Goal: Task Accomplishment & Management: Manage account settings

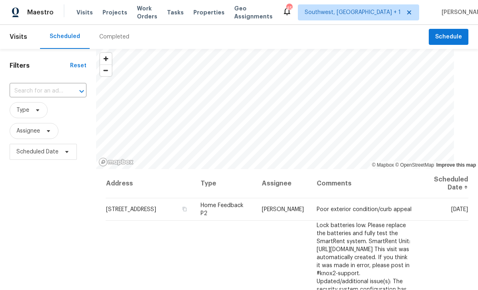
scroll to position [0, 0]
click at [39, 96] on input "text" at bounding box center [37, 91] width 54 height 12
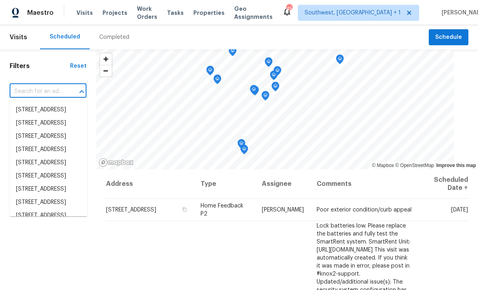
scroll to position [0, 0]
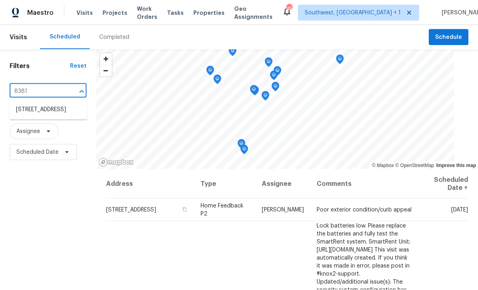
type input "8381 c"
click at [27, 108] on li "[STREET_ADDRESS]" at bounding box center [49, 109] width 78 height 13
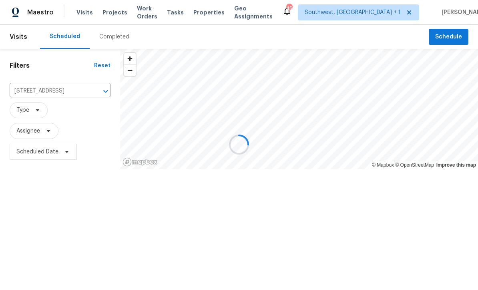
scroll to position [0, 0]
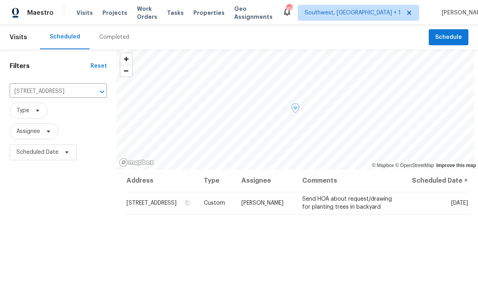
click at [0, 0] on icon at bounding box center [0, 0] width 0 height 0
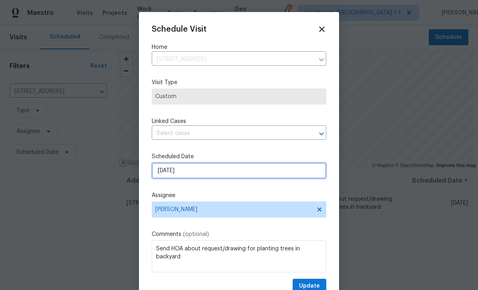
click at [226, 175] on input "[DATE]" at bounding box center [239, 170] width 174 height 16
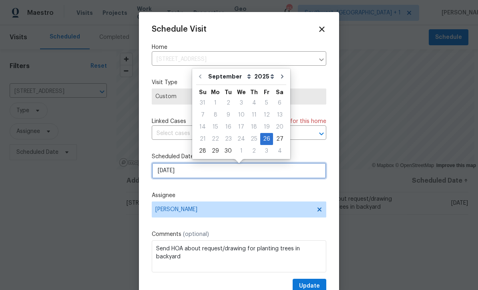
scroll to position [0, 0]
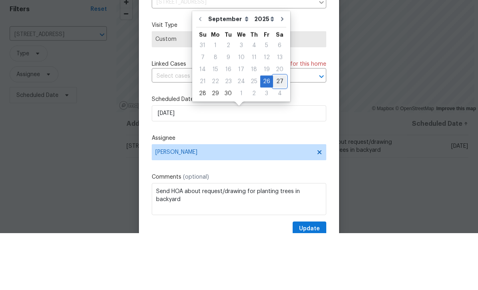
click at [278, 133] on div "27" at bounding box center [279, 138] width 13 height 11
type input "[DATE]"
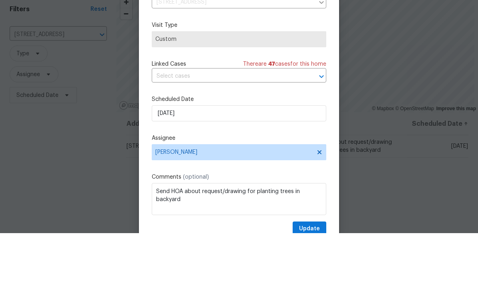
scroll to position [26, 0]
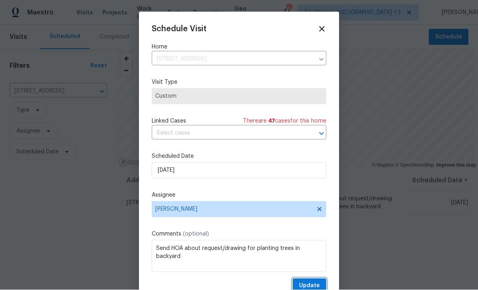
click at [314, 285] on span "Update" at bounding box center [309, 286] width 21 height 10
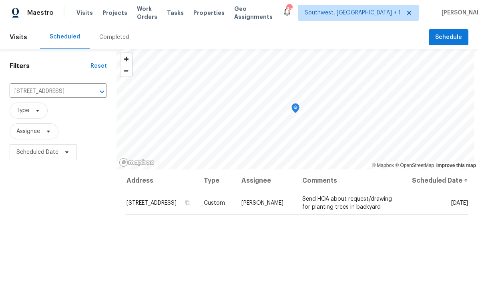
scroll to position [0, 0]
click at [102, 7] on div "Visits Projects Work Orders Tasks Properties Geo Assignments" at bounding box center [179, 13] width 206 height 16
click at [106, 14] on span "Projects" at bounding box center [114, 13] width 25 height 8
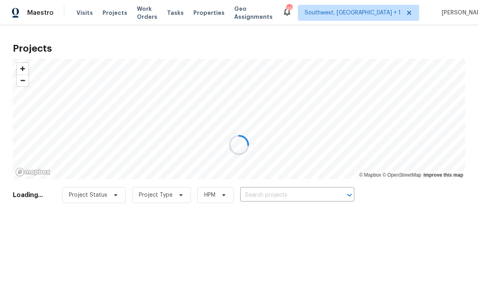
click at [297, 192] on div at bounding box center [239, 145] width 478 height 290
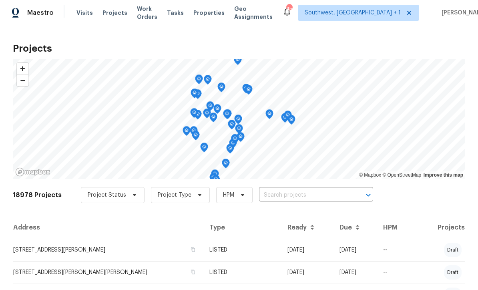
click at [300, 198] on input "text" at bounding box center [305, 195] width 92 height 12
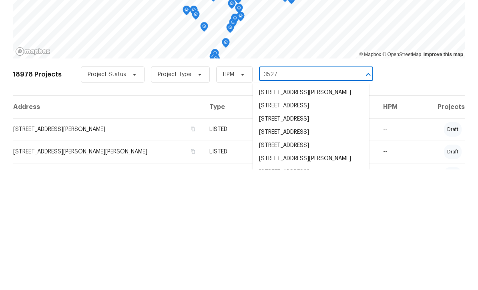
type input "3527 6"
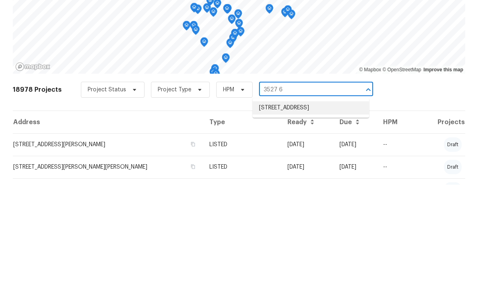
click at [304, 206] on li "[STREET_ADDRESS]" at bounding box center [310, 212] width 116 height 13
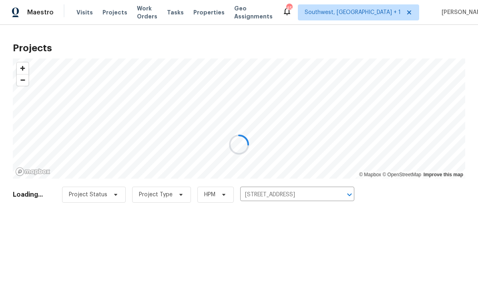
scroll to position [0, 0]
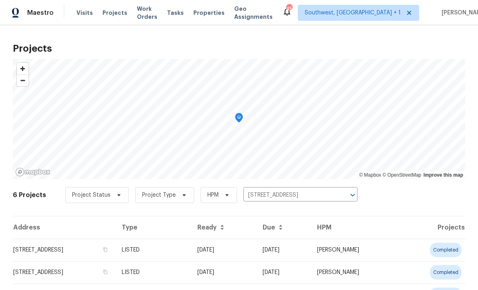
click at [297, 250] on td "[DATE]" at bounding box center [283, 249] width 54 height 22
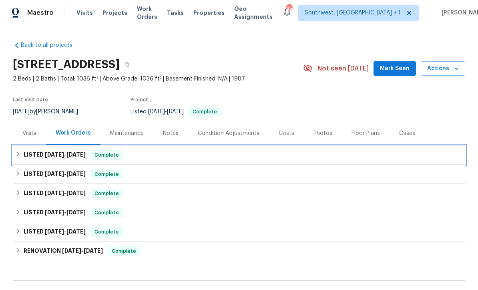
click at [294, 153] on div "LISTED [DATE] - [DATE] Complete" at bounding box center [238, 155] width 447 height 10
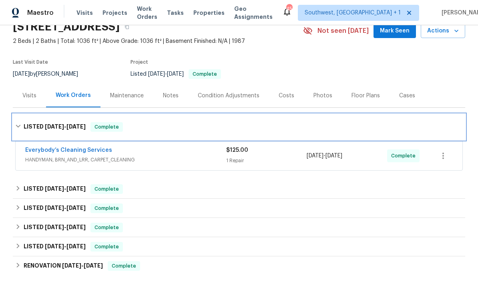
scroll to position [40, 0]
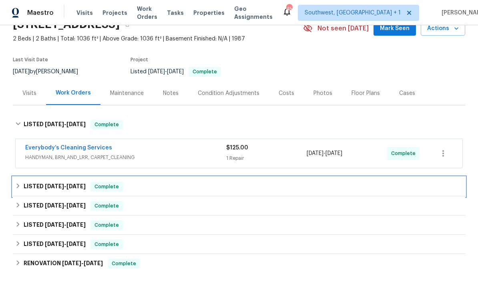
click at [280, 183] on div "LISTED 8/26/25 - 8/26/25 Complete" at bounding box center [238, 187] width 447 height 10
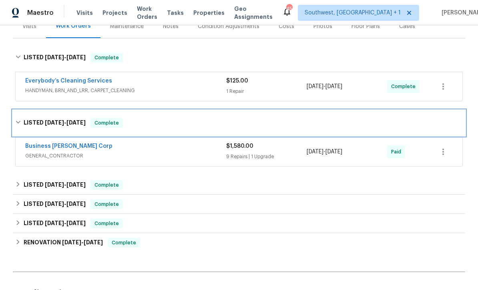
scroll to position [107, 0]
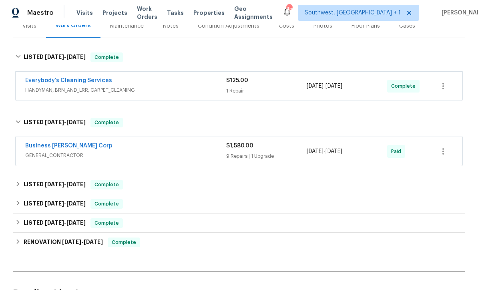
click at [297, 158] on div "9 Repairs | 1 Upgrade" at bounding box center [266, 156] width 80 height 8
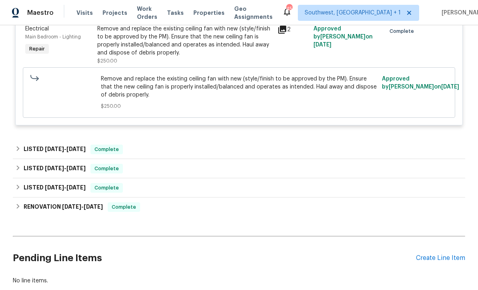
scroll to position [1093, 0]
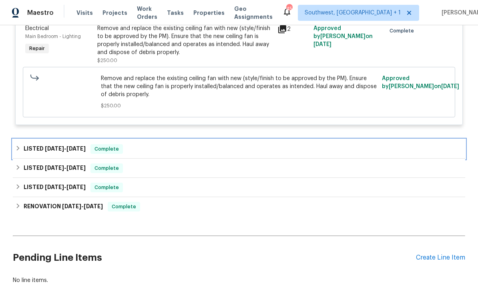
click at [272, 149] on div "LISTED 7/6/25 - 7/31/25 Complete" at bounding box center [238, 149] width 447 height 10
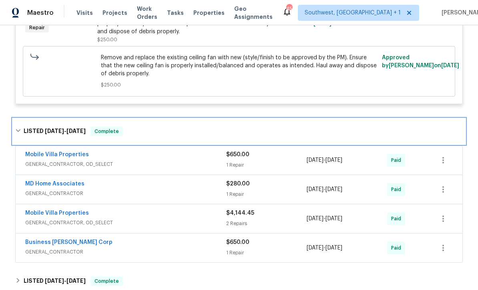
scroll to position [1119, 0]
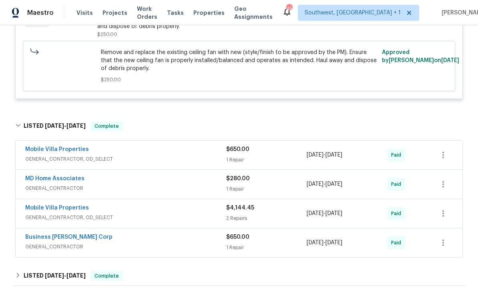
click at [278, 189] on div "$280.00 1 Repair" at bounding box center [266, 183] width 80 height 19
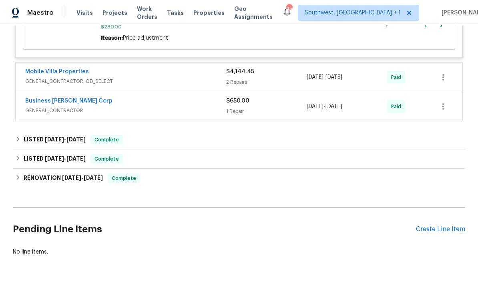
scroll to position [1381, 0]
click at [437, 233] on div "Create Line Item" at bounding box center [440, 230] width 49 height 8
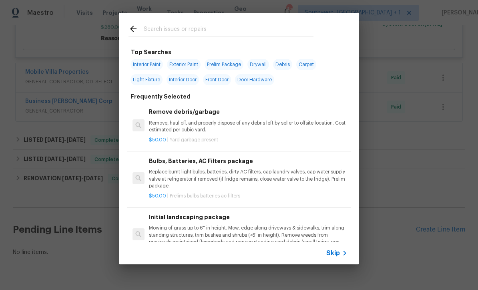
click at [342, 251] on icon at bounding box center [345, 253] width 10 height 10
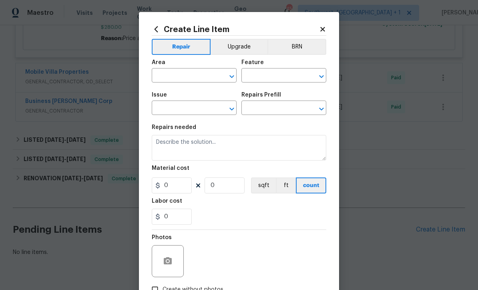
click at [196, 75] on input "text" at bounding box center [183, 76] width 62 height 12
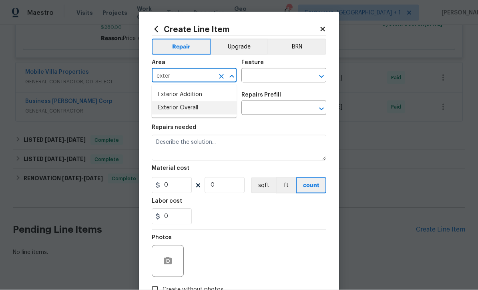
click at [199, 104] on li "Exterior Overall" at bounding box center [194, 107] width 85 height 13
type input "Exterior Overall"
click at [271, 73] on input "text" at bounding box center [272, 76] width 62 height 12
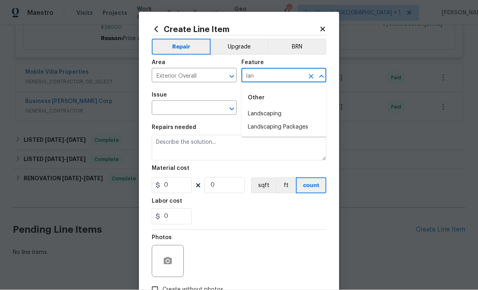
click at [275, 112] on li "Landscaping" at bounding box center [283, 113] width 85 height 13
type input "Landscaping"
click at [218, 111] on icon "Clear" at bounding box center [221, 109] width 8 height 8
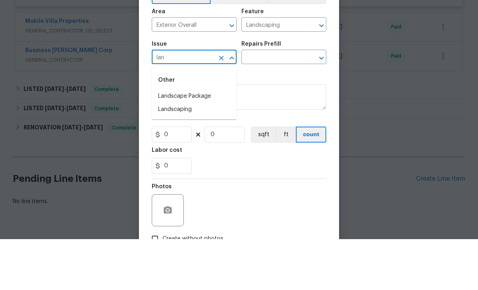
click at [194, 154] on li "Landscaping" at bounding box center [194, 160] width 85 height 13
type input "Landscaping"
click at [278, 102] on input "text" at bounding box center [272, 108] width 62 height 12
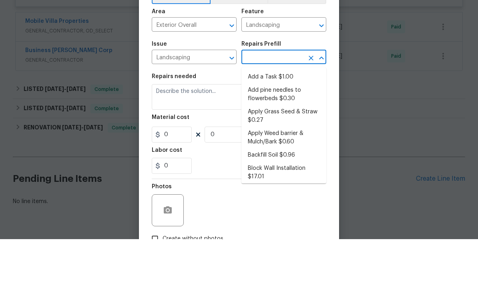
click at [282, 121] on li "Add a Task $1.00" at bounding box center [283, 127] width 85 height 13
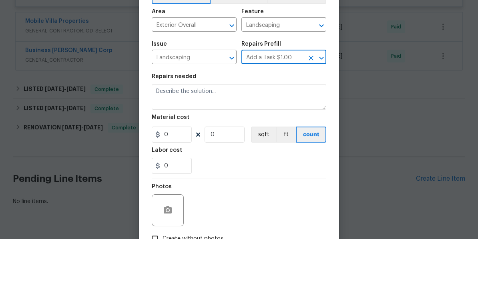
type input "Add a Task $1.00"
type textarea "HPM to detail"
type input "1"
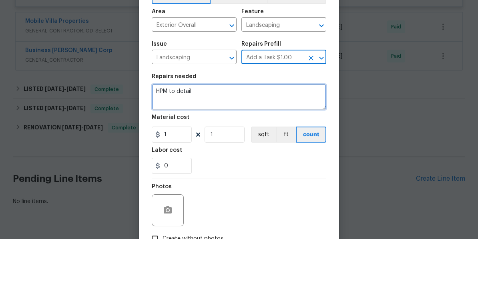
click at [236, 135] on textarea "HPM to detail" at bounding box center [239, 148] width 174 height 26
type textarea "H"
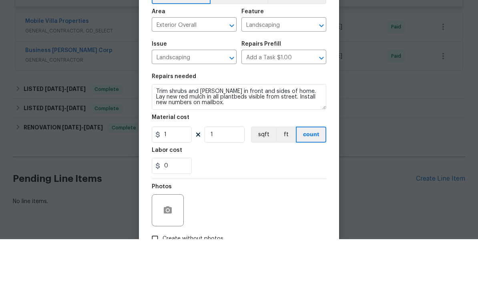
scroll to position [26, 0]
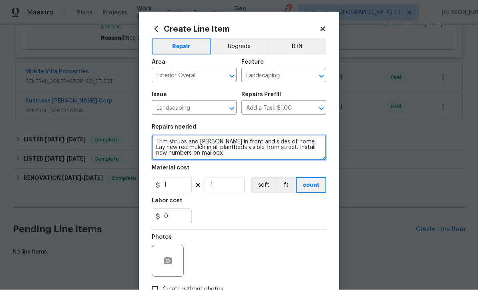
type textarea "Trim shrubs and hedges in front and sides of home. Lay new red mulch in all pla…"
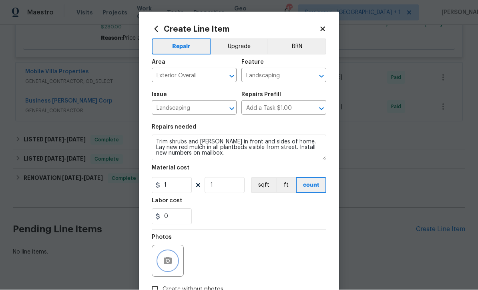
click at [176, 257] on button "button" at bounding box center [167, 260] width 19 height 19
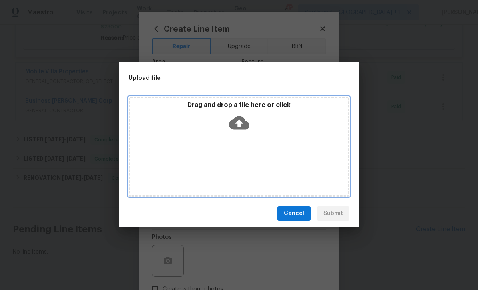
click at [246, 122] on icon at bounding box center [239, 123] width 20 height 14
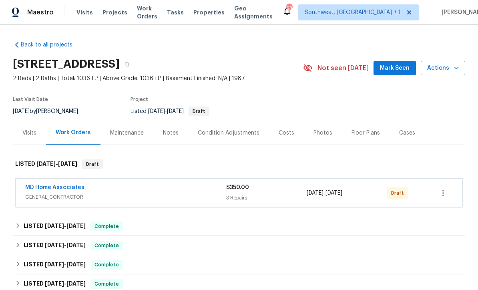
scroll to position [0, 0]
click at [445, 194] on icon "button" at bounding box center [443, 193] width 10 height 10
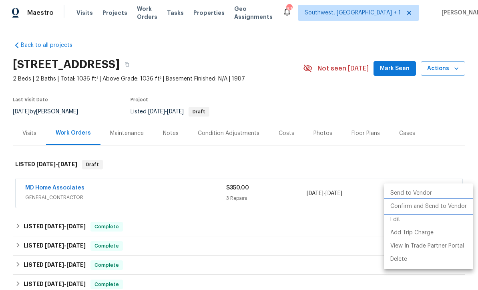
click at [440, 204] on li "Confirm and Send to Vendor" at bounding box center [428, 206] width 89 height 13
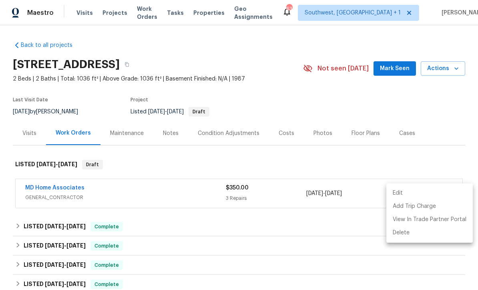
click at [43, 191] on div at bounding box center [239, 145] width 478 height 290
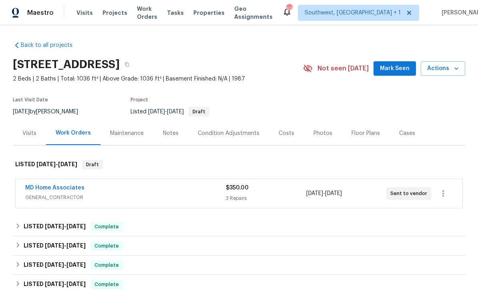
click at [41, 194] on span "GENERAL_CONTRACTOR" at bounding box center [125, 197] width 200 height 8
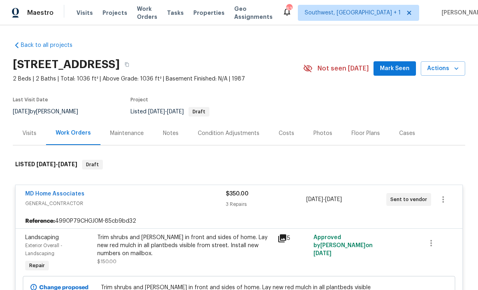
click at [39, 195] on link "MD Home Associates" at bounding box center [54, 194] width 59 height 6
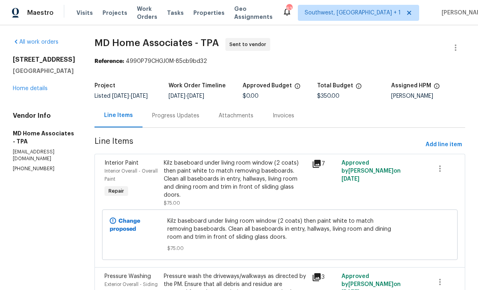
click at [192, 119] on div "Progress Updates" at bounding box center [175, 116] width 47 height 8
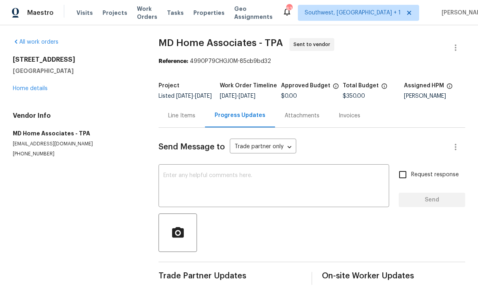
click at [246, 179] on textarea at bounding box center [273, 186] width 221 height 28
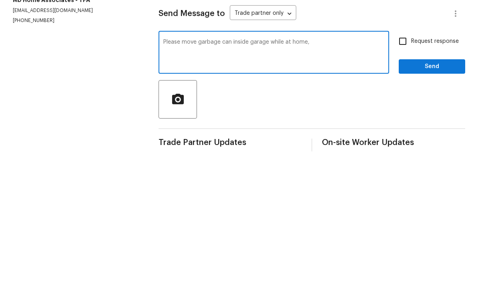
click at [228, 172] on textarea "Please move garbage can inside garage while at home," at bounding box center [273, 186] width 221 height 28
type textarea "Please move garbage can to inside garage while at home,"
click at [406, 166] on input "Request response" at bounding box center [402, 174] width 17 height 17
checkbox input "true"
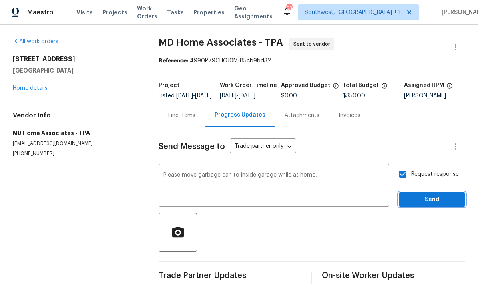
click at [414, 195] on span "Send" at bounding box center [432, 200] width 54 height 10
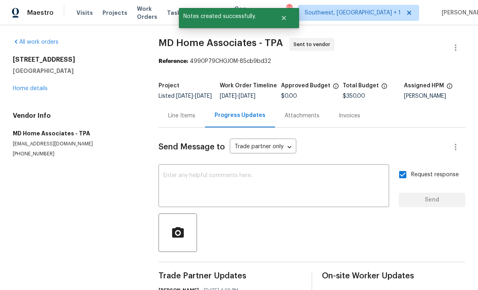
click at [34, 86] on link "Home details" at bounding box center [30, 89] width 35 height 6
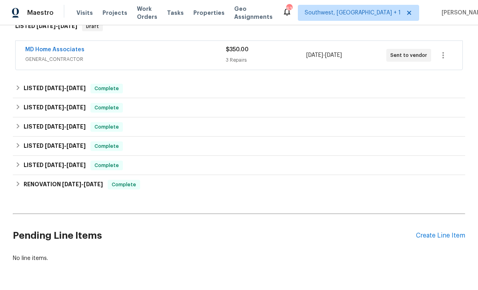
scroll to position [138, 0]
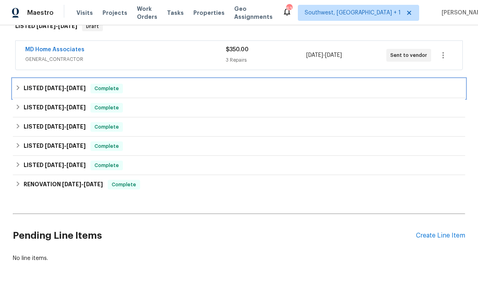
click at [362, 88] on div "LISTED 9/17/25 - 9/24/25 Complete" at bounding box center [238, 89] width 447 height 10
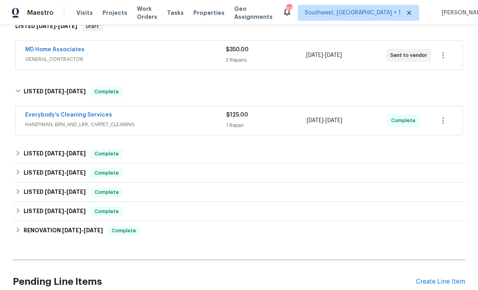
click at [114, 118] on div "Everybody’s Cleaning Services" at bounding box center [125, 116] width 201 height 10
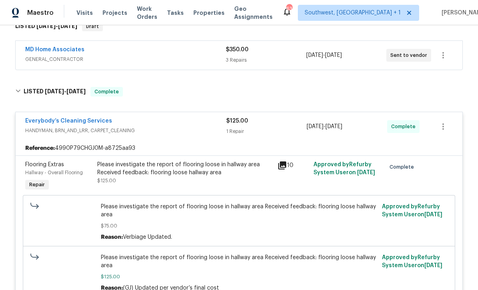
click at [55, 123] on link "Everybody’s Cleaning Services" at bounding box center [68, 121] width 87 height 6
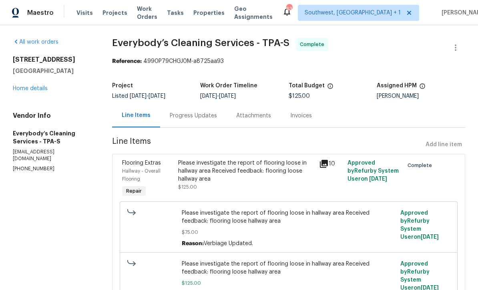
click at [185, 118] on div "Progress Updates" at bounding box center [193, 116] width 47 height 8
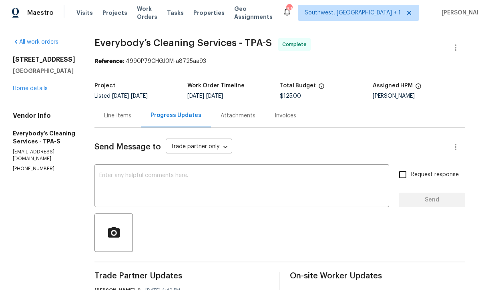
click at [32, 90] on link "Home details" at bounding box center [30, 89] width 35 height 6
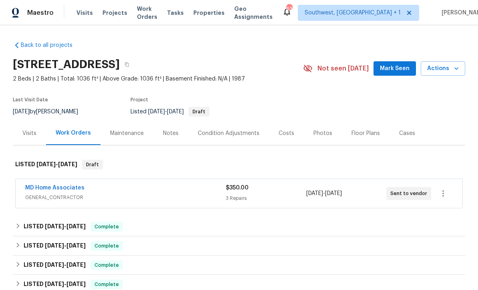
click at [109, 12] on span "Projects" at bounding box center [114, 13] width 25 height 8
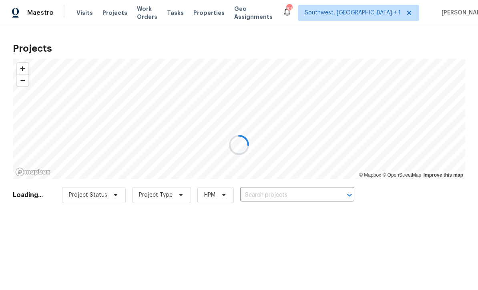
click at [290, 198] on div at bounding box center [239, 145] width 478 height 290
click at [290, 197] on div at bounding box center [239, 145] width 478 height 290
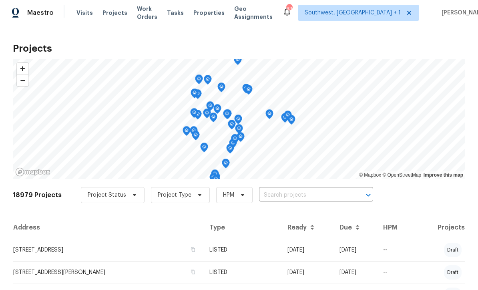
click at [294, 196] on input "text" at bounding box center [305, 195] width 92 height 12
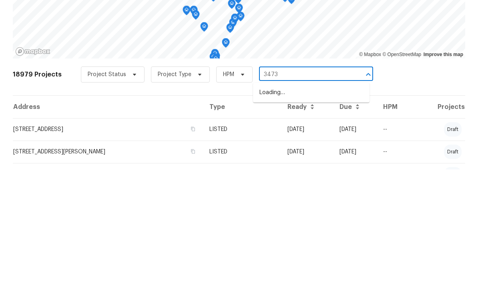
type input "3473 p"
click at [324, 206] on li "[STREET_ADDRESS]" at bounding box center [311, 212] width 116 height 13
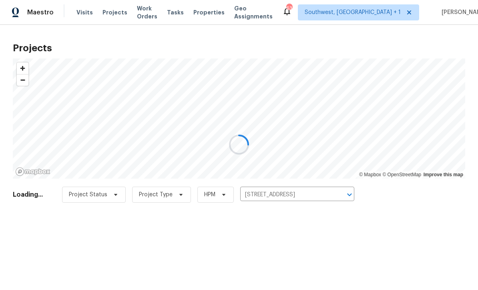
scroll to position [0, 0]
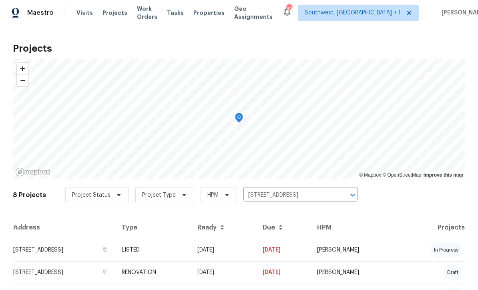
click at [256, 250] on td "[DATE]" at bounding box center [223, 249] width 65 height 22
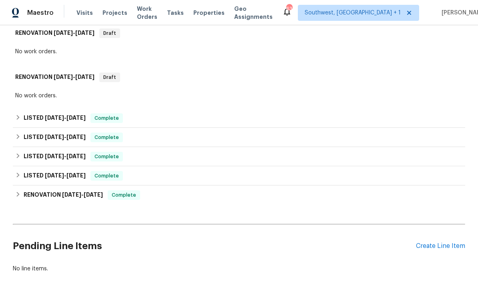
scroll to position [206, 0]
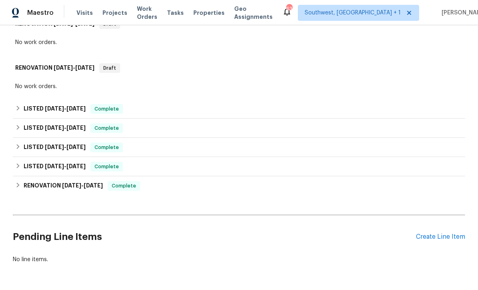
click at [436, 238] on div "Create Line Item" at bounding box center [440, 237] width 49 height 8
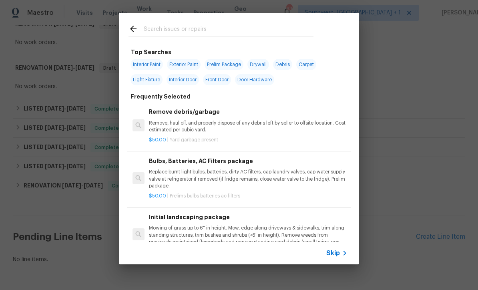
click at [338, 255] on span "Skip" at bounding box center [333, 253] width 14 height 8
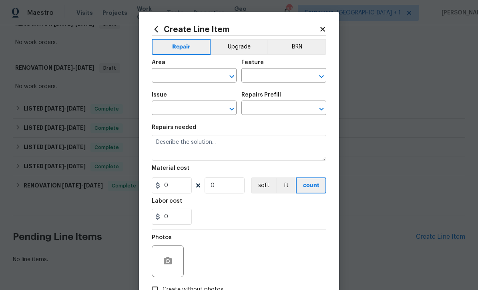
click at [189, 72] on input "text" at bounding box center [183, 76] width 62 height 12
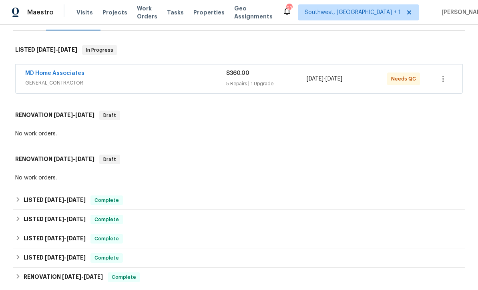
scroll to position [105, 0]
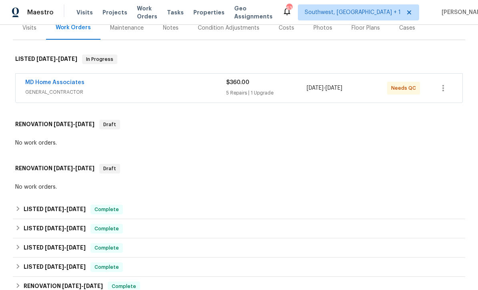
click at [46, 84] on link "MD Home Associates" at bounding box center [54, 83] width 59 height 6
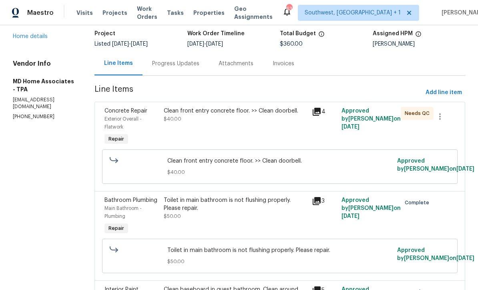
scroll to position [56, 0]
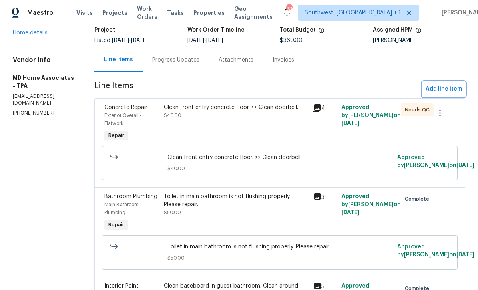
click at [453, 83] on button "Add line item" at bounding box center [443, 89] width 43 height 15
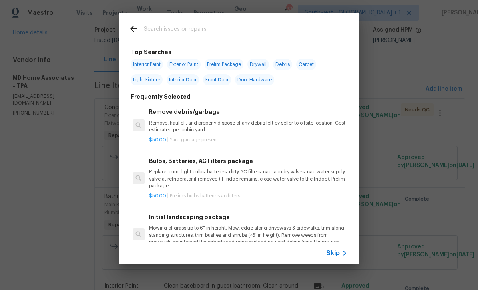
click at [336, 255] on span "Skip" at bounding box center [333, 253] width 14 height 8
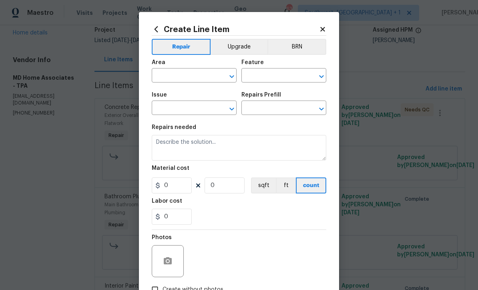
click at [180, 72] on input "text" at bounding box center [183, 76] width 62 height 12
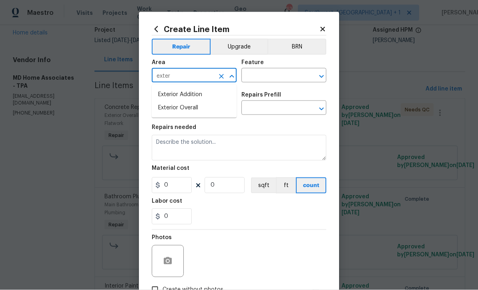
click at [197, 102] on li "Exterior Overall" at bounding box center [194, 107] width 85 height 13
type input "Exterior Overall"
click at [272, 72] on input "text" at bounding box center [272, 76] width 62 height 12
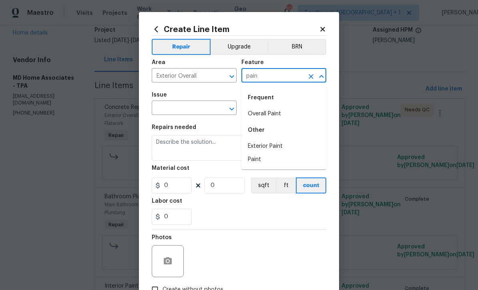
type input "pain"
click at [324, 24] on div "Create Line Item Repair Upgrade BRN Area Exterior Overall ​ Feature pain ​ Issu…" at bounding box center [239, 172] width 200 height 320
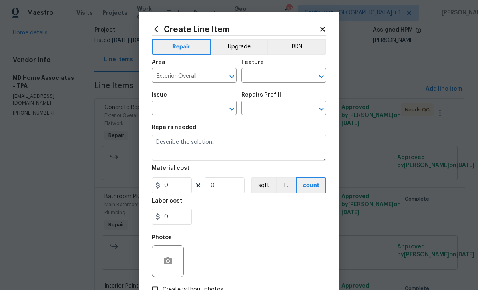
click at [326, 26] on div "Create Line Item Repair Upgrade BRN Area Exterior Overall ​ Feature ​ Issue ​ R…" at bounding box center [239, 172] width 200 height 320
click at [322, 27] on icon at bounding box center [322, 29] width 7 height 7
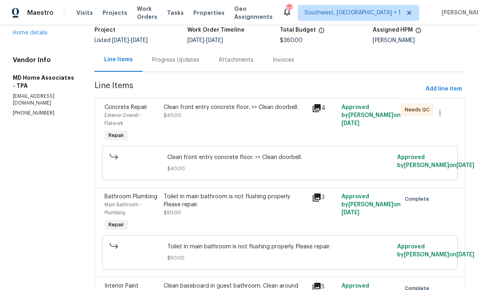
click at [193, 63] on div "Progress Updates" at bounding box center [175, 60] width 47 height 8
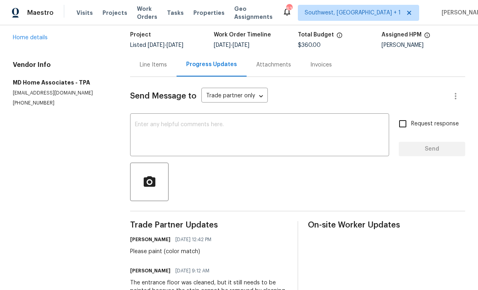
scroll to position [50, 0]
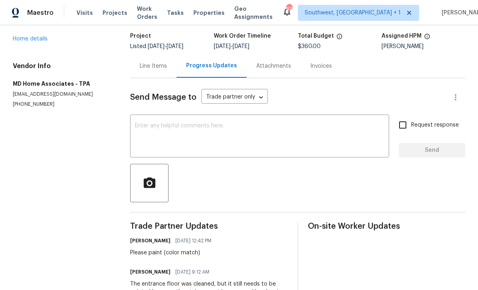
click at [285, 130] on textarea at bounding box center [259, 137] width 249 height 28
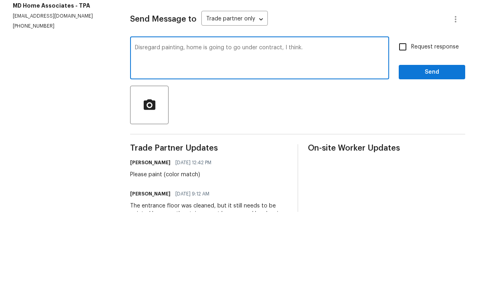
type textarea "Disregard painting, home is going to go under contract, I think."
click at [405, 116] on input "Request response" at bounding box center [402, 124] width 17 height 17
checkbox input "true"
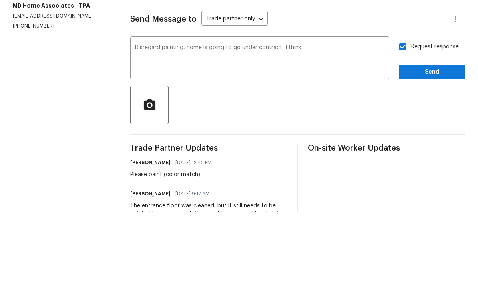
scroll to position [26, 0]
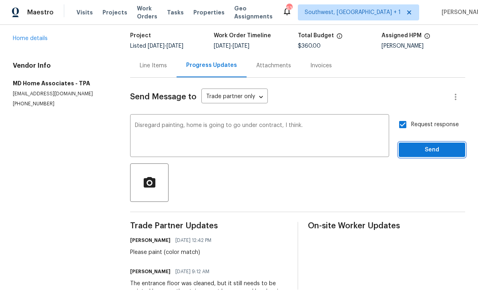
click at [429, 143] on button "Send" at bounding box center [431, 150] width 66 height 15
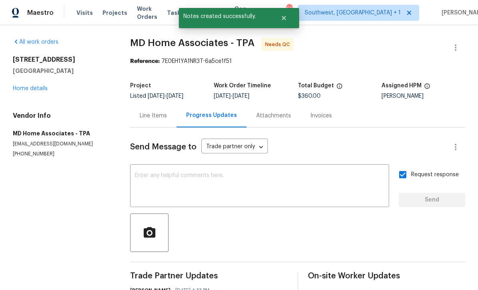
click at [32, 86] on link "Home details" at bounding box center [30, 89] width 35 height 6
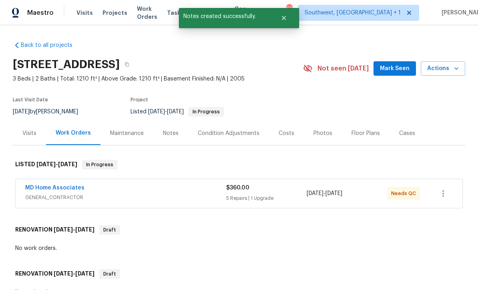
click at [200, 184] on div "MD Home Associates" at bounding box center [125, 189] width 201 height 10
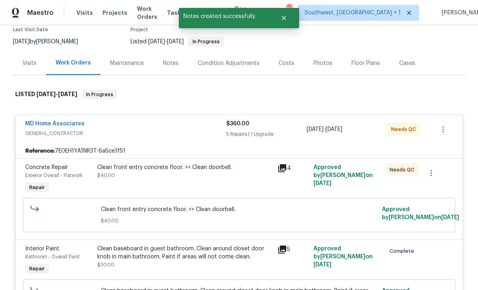
scroll to position [70, 0]
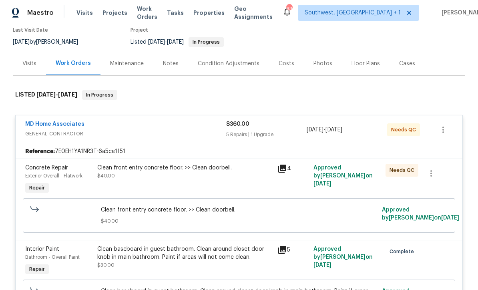
click at [253, 172] on div "Clean front entry concrete floor. >> Clean doorbell. $40.00" at bounding box center [185, 179] width 180 height 37
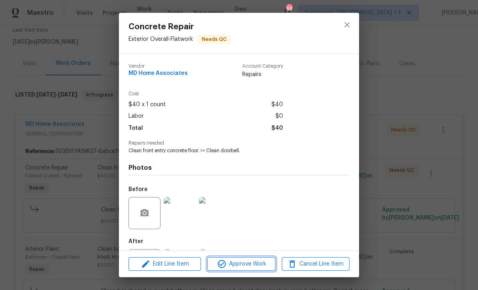
click at [256, 259] on span "Approve Work" at bounding box center [241, 264] width 63 height 10
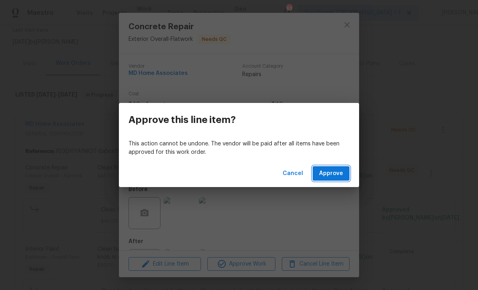
click at [334, 172] on span "Approve" at bounding box center [331, 173] width 24 height 10
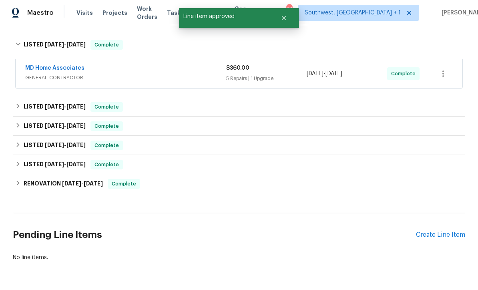
scroll to position [207, 0]
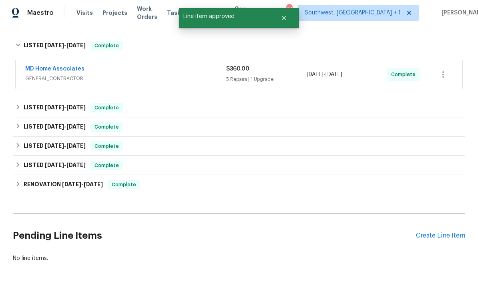
click at [440, 232] on div "Create Line Item" at bounding box center [440, 236] width 49 height 8
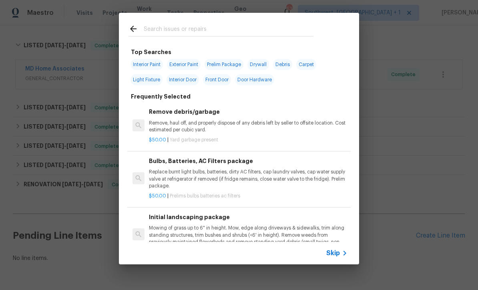
click at [340, 254] on icon at bounding box center [345, 253] width 10 height 10
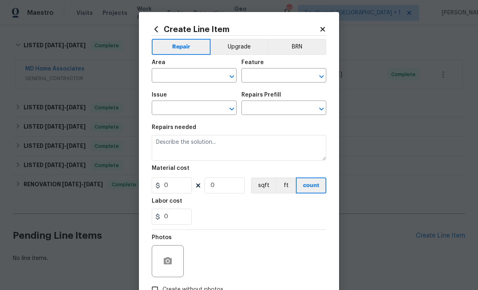
click at [188, 67] on div "Area" at bounding box center [194, 65] width 85 height 10
click at [192, 72] on input "text" at bounding box center [183, 76] width 62 height 12
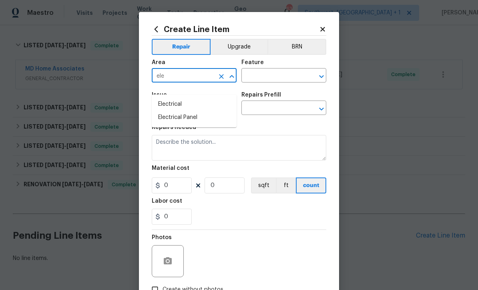
click at [181, 98] on li "Electrical" at bounding box center [194, 104] width 85 height 13
type input "Electrical"
click at [275, 73] on input "text" at bounding box center [272, 76] width 62 height 12
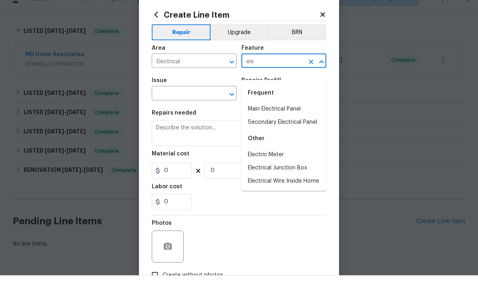
click at [298, 117] on li "Main Electrical Panel" at bounding box center [283, 123] width 85 height 13
type input "Main Electrical Panel"
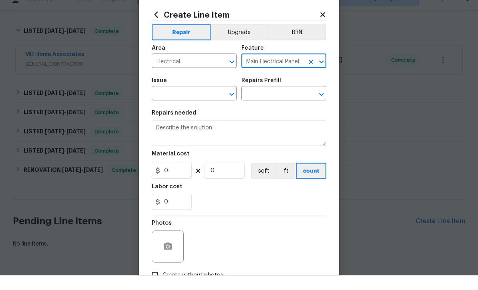
click at [209, 102] on input "text" at bounding box center [183, 108] width 62 height 12
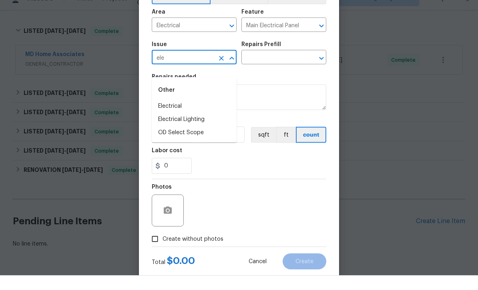
scroll to position [35, 0]
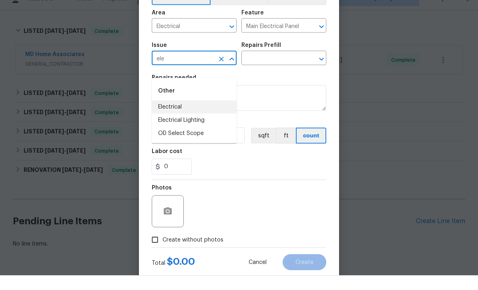
click at [191, 115] on li "Electrical" at bounding box center [194, 121] width 85 height 13
type input "Electrical"
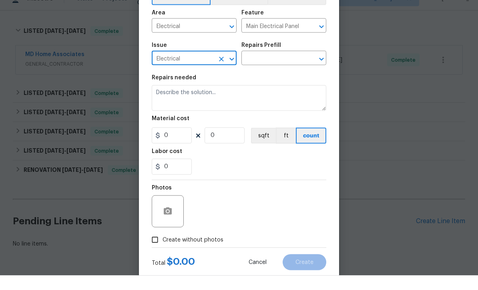
click at [288, 67] on input "text" at bounding box center [272, 73] width 62 height 12
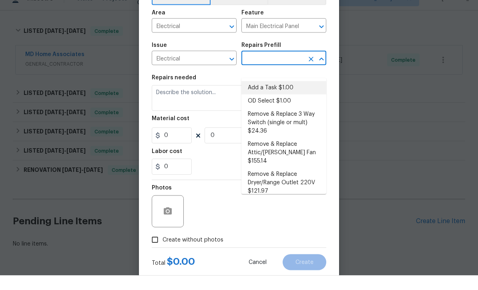
click at [292, 96] on li "Add a Task $1.00" at bounding box center [283, 102] width 85 height 13
type input "Add a Task $1.00"
type textarea "HPM to detail"
type input "1"
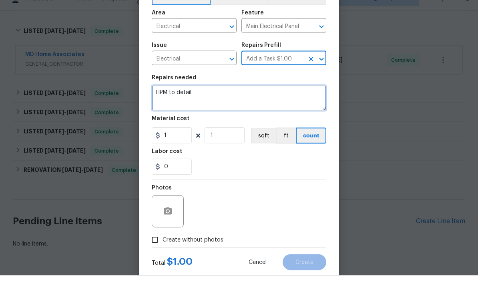
click at [236, 100] on textarea "HPM to detail" at bounding box center [239, 113] width 174 height 26
type textarea "H"
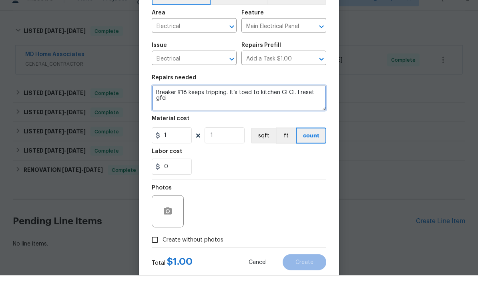
click at [297, 100] on textarea "Breaker #18 keeps tripping. It’s toed to kitchen GFCI. I reset gfci" at bounding box center [239, 113] width 174 height 26
click at [304, 100] on textarea "Breaker #18 keeps tripping. It’s toed to kitchen GFCI. I reset gfci" at bounding box center [239, 113] width 174 height 26
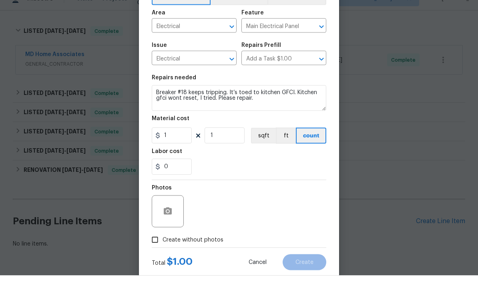
scroll to position [24, 0]
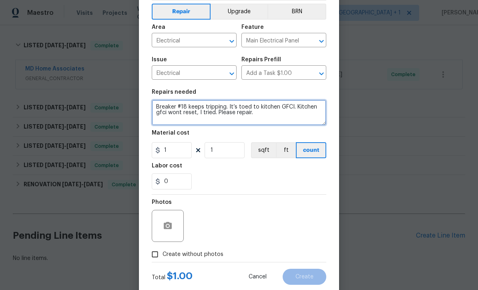
click at [244, 106] on textarea "Breaker #18 keeps tripping. It’s toed to kitchen GFCI. Kitchen gfci wont reset,…" at bounding box center [239, 113] width 174 height 26
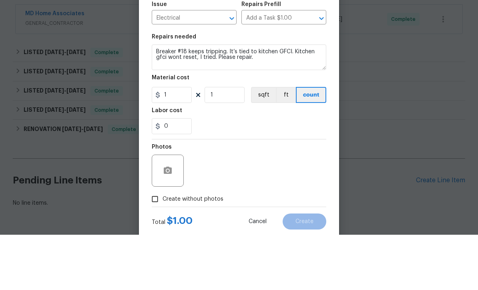
scroll to position [26, 0]
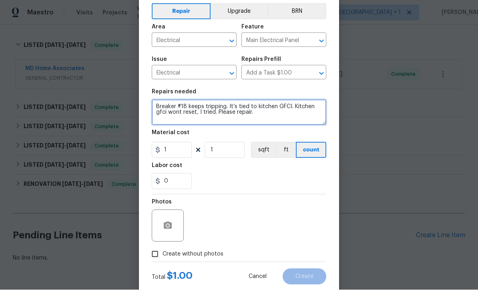
type textarea "Breaker #18 keeps tripping. It’s tied to kitchen GFCI. Kitchen gfci wont reset,…"
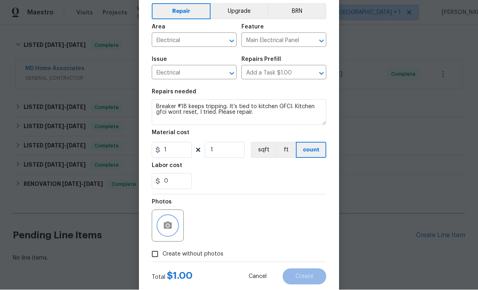
click at [171, 229] on icon "button" at bounding box center [168, 225] width 8 height 7
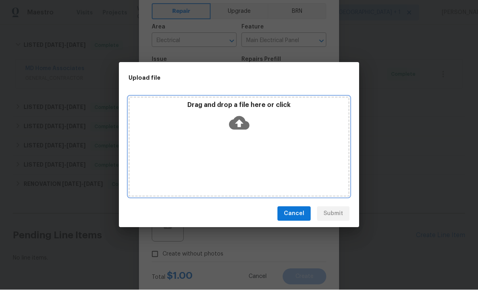
click at [243, 115] on icon at bounding box center [239, 123] width 20 height 20
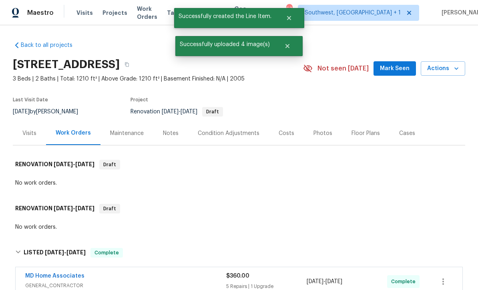
scroll to position [207, 0]
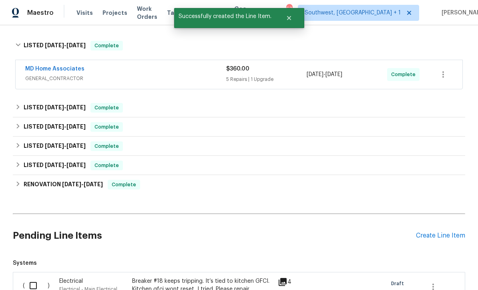
click at [249, 277] on div "Breaker #18 keeps tripping. It’s tied to kitchen GFCI. Kitchen gfci wont reset,…" at bounding box center [202, 285] width 141 height 16
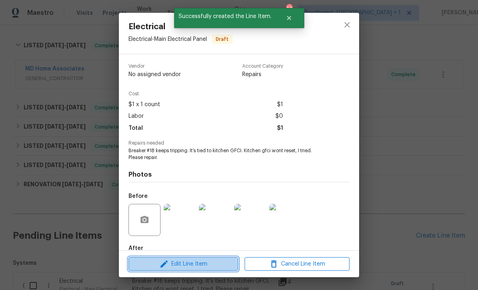
click at [207, 263] on span "Edit Line Item" at bounding box center [183, 264] width 105 height 10
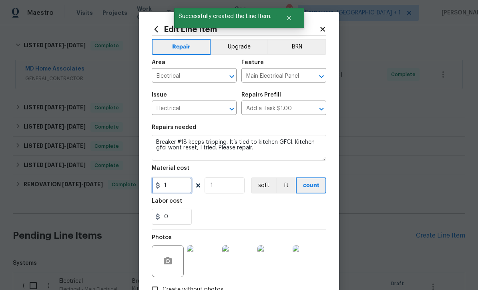
click at [186, 187] on input "1" at bounding box center [172, 185] width 40 height 16
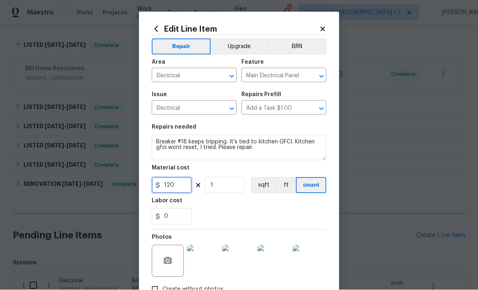
type input "120"
click at [300, 220] on div "0" at bounding box center [239, 216] width 174 height 16
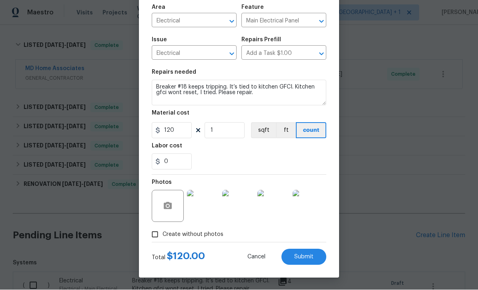
scroll to position [56, 0]
click at [309, 254] on span "Submit" at bounding box center [303, 257] width 19 height 6
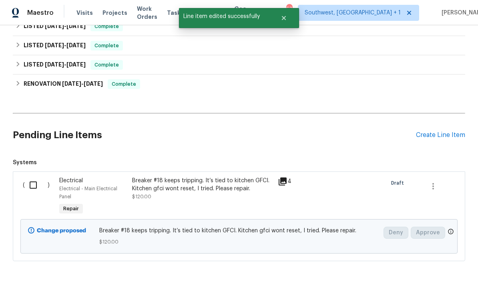
scroll to position [307, 0]
click at [30, 177] on input "checkbox" at bounding box center [36, 185] width 23 height 17
checkbox input "true"
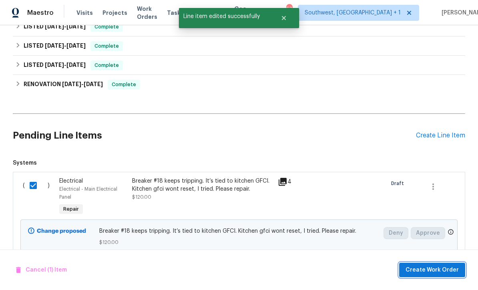
click at [425, 268] on span "Create Work Order" at bounding box center [431, 270] width 53 height 10
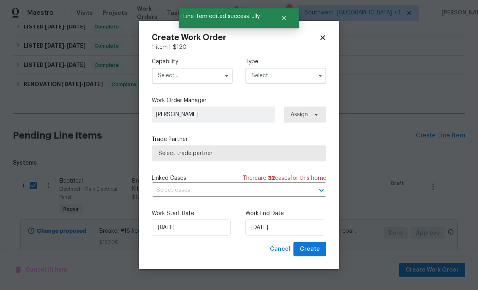
click at [197, 75] on input "text" at bounding box center [192, 76] width 81 height 16
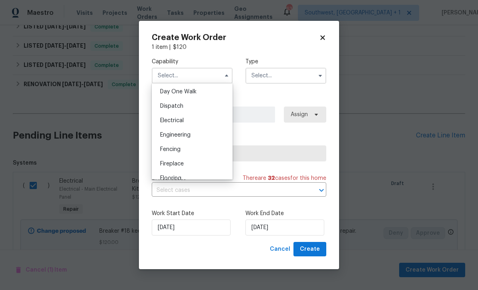
scroll to position [223, 0]
click at [213, 119] on div "Electrical" at bounding box center [192, 122] width 77 height 14
type input "Electrical"
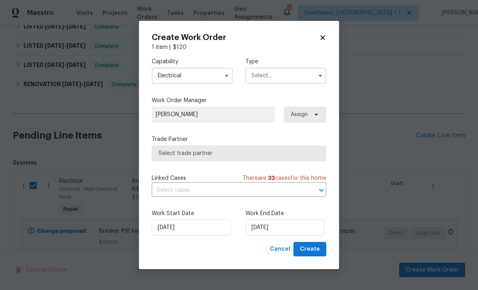
click at [289, 79] on input "text" at bounding box center [285, 76] width 81 height 16
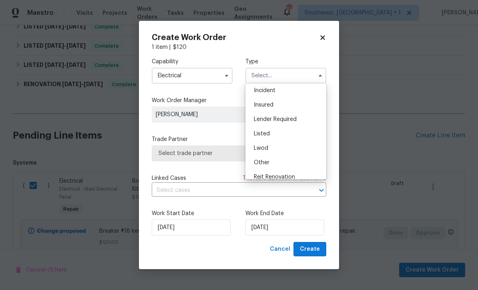
scroll to position [41, 0]
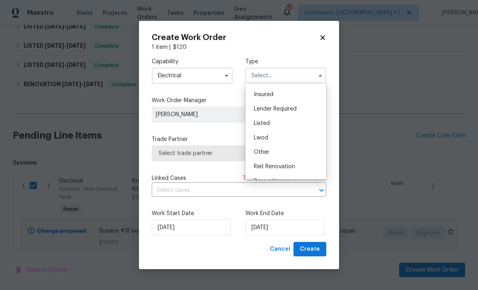
click at [280, 122] on div "Listed" at bounding box center [285, 123] width 77 height 14
type input "Listed"
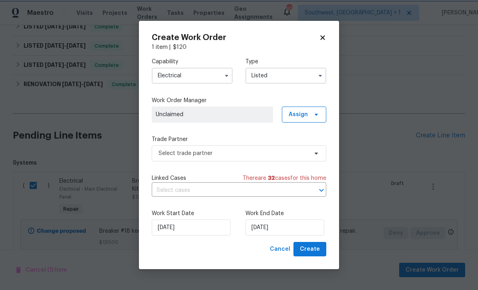
scroll to position [0, 0]
click at [310, 114] on span at bounding box center [314, 114] width 9 height 6
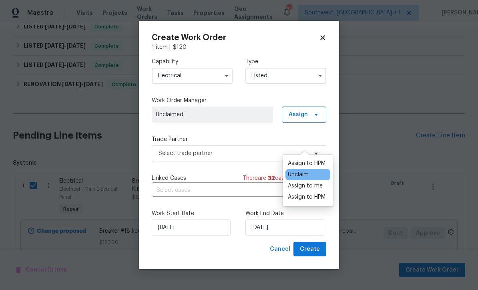
click at [312, 182] on div "Assign to me" at bounding box center [305, 186] width 35 height 8
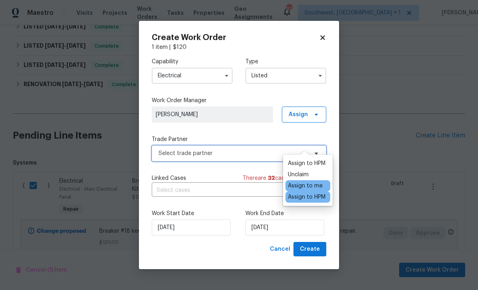
click at [257, 153] on span "Select trade partner" at bounding box center [232, 153] width 149 height 8
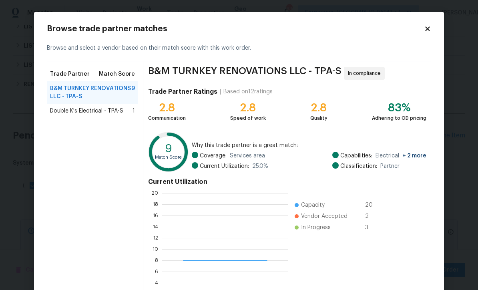
scroll to position [112, 126]
click at [64, 104] on div "Double K's Electrical - TPA-S 1" at bounding box center [92, 111] width 91 height 14
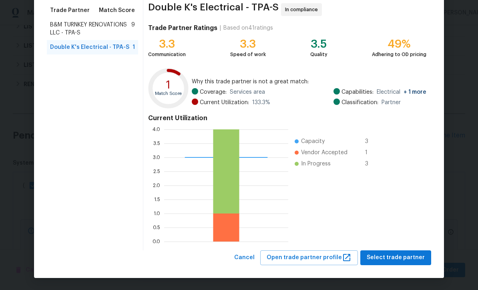
scroll to position [63, 0]
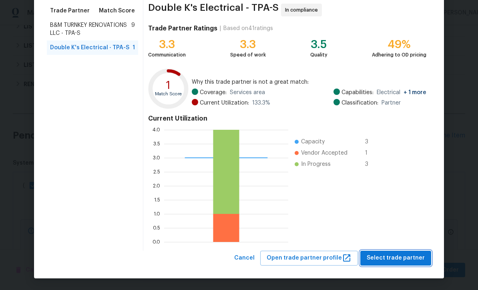
click at [395, 257] on span "Select trade partner" at bounding box center [395, 258] width 58 height 10
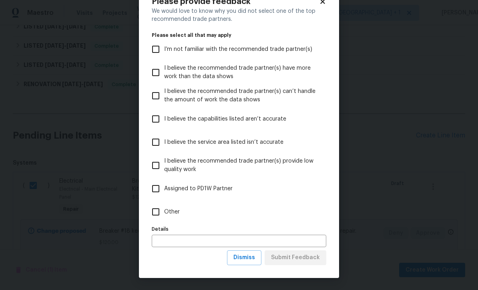
scroll to position [28, 0]
click at [251, 260] on span "Dismiss" at bounding box center [244, 257] width 22 height 10
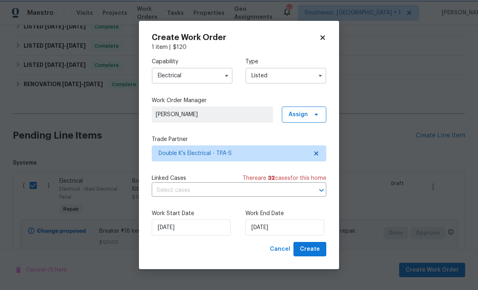
scroll to position [0, 0]
click at [295, 228] on input "[DATE]" at bounding box center [284, 227] width 79 height 16
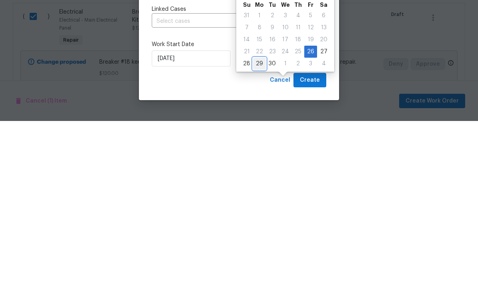
click at [261, 227] on div "29" at bounding box center [259, 232] width 13 height 11
type input "9/29/2025"
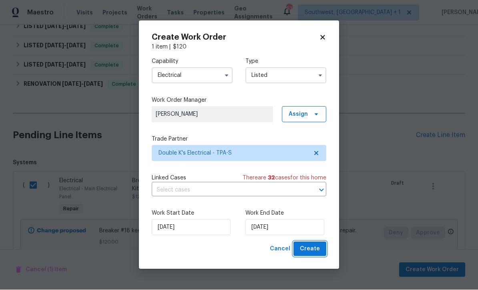
click at [315, 248] on span "Create" at bounding box center [310, 249] width 20 height 10
checkbox input "false"
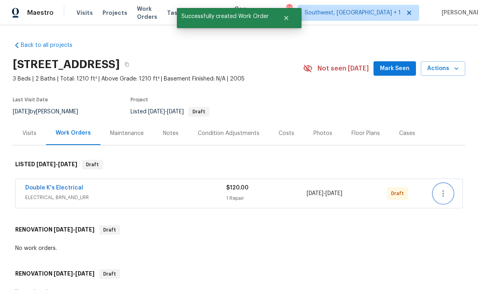
click at [439, 188] on icon "button" at bounding box center [443, 193] width 10 height 10
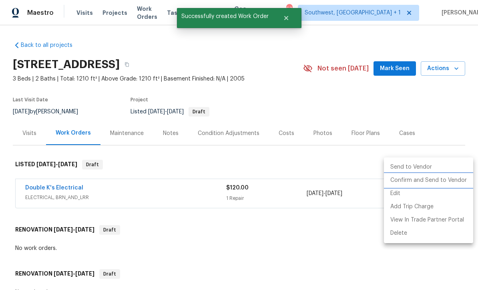
click at [432, 182] on li "Confirm and Send to Vendor" at bounding box center [428, 180] width 89 height 13
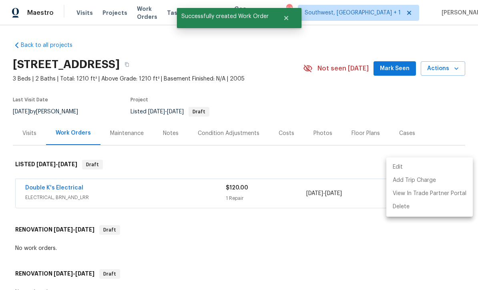
click at [40, 165] on div at bounding box center [239, 145] width 478 height 290
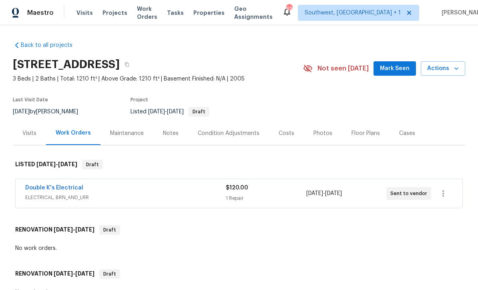
click at [41, 185] on link "Double K's Electrical" at bounding box center [54, 188] width 58 height 6
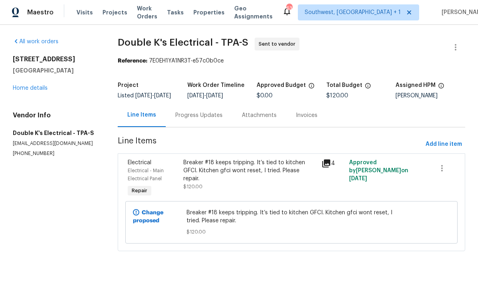
click at [208, 119] on div "Progress Updates" at bounding box center [198, 116] width 47 height 8
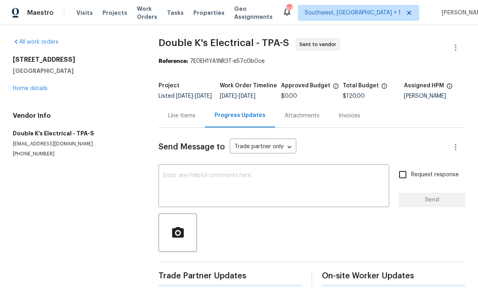
click at [236, 178] on textarea at bounding box center [273, 186] width 221 height 28
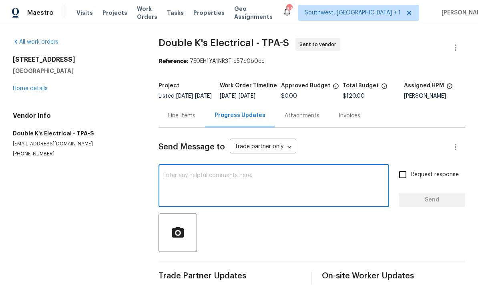
scroll to position [0, 0]
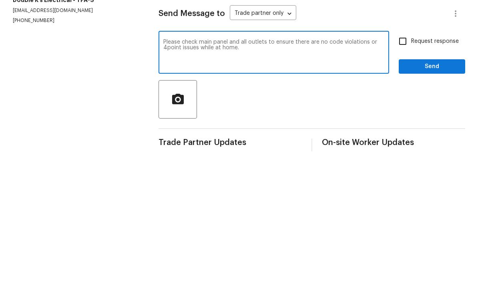
type textarea "Please check main panel and all outlets to ensure there are no code violations …"
click at [402, 166] on input "Request response" at bounding box center [402, 174] width 17 height 17
checkbox input "true"
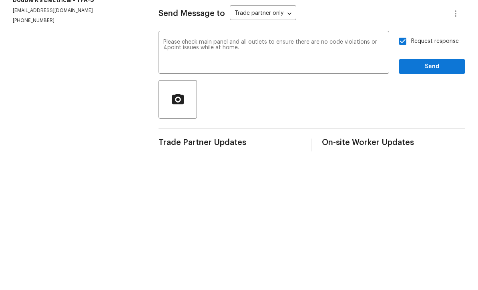
scroll to position [14, 0]
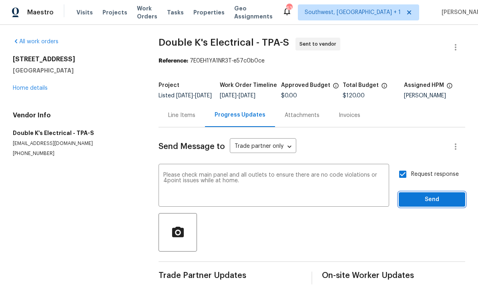
click at [427, 195] on span "Send" at bounding box center [432, 200] width 54 height 10
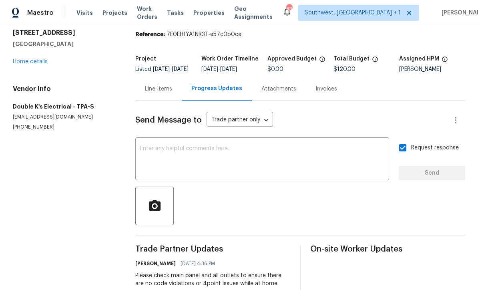
scroll to position [26, 0]
click at [32, 59] on link "Home details" at bounding box center [30, 62] width 35 height 6
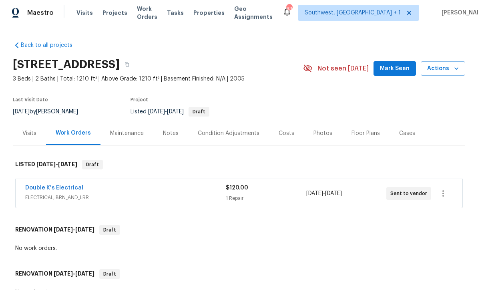
click at [107, 15] on span "Projects" at bounding box center [114, 13] width 25 height 8
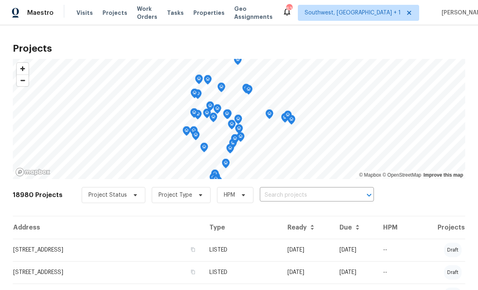
click at [274, 198] on input "text" at bounding box center [306, 195] width 92 height 12
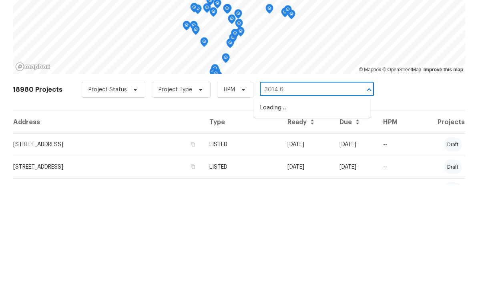
type input "3014 65"
click at [295, 206] on li "3014 65th St E, Bradenton, FL 34208" at bounding box center [312, 212] width 116 height 13
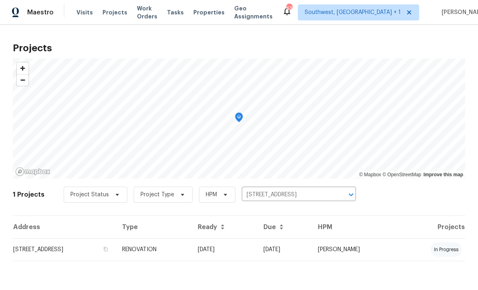
click at [191, 252] on td "RENOVATION" at bounding box center [154, 249] width 76 height 22
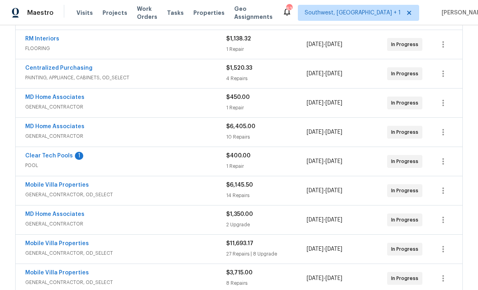
scroll to position [180, 0]
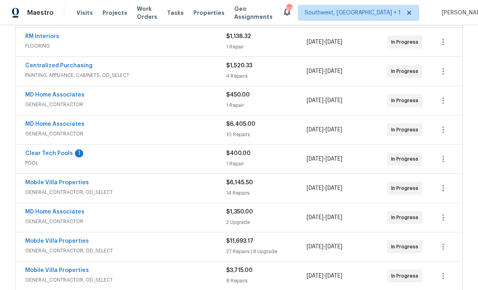
click at [58, 154] on link "Clear Tech Pools" at bounding box center [49, 153] width 48 height 6
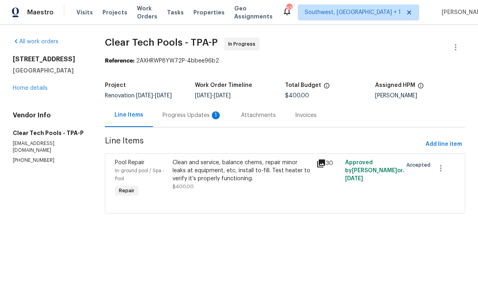
click at [260, 199] on div "Clean and service, balance chems, repair minor leaks at equipment, etc, install…" at bounding box center [242, 178] width 144 height 45
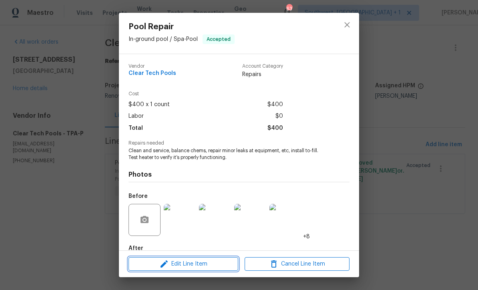
click at [224, 264] on span "Edit Line Item" at bounding box center [183, 264] width 105 height 10
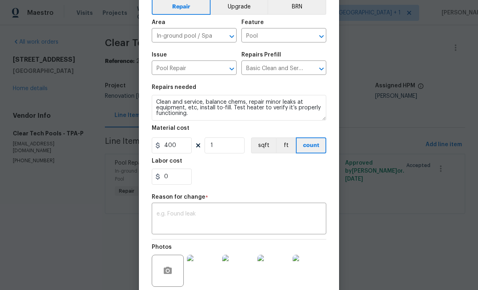
scroll to position [40, 0]
click at [214, 218] on textarea at bounding box center [238, 219] width 165 height 17
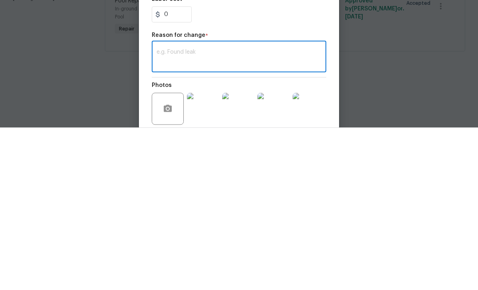
paste textarea "Salt system-- remove and install chlorinator 300.00"
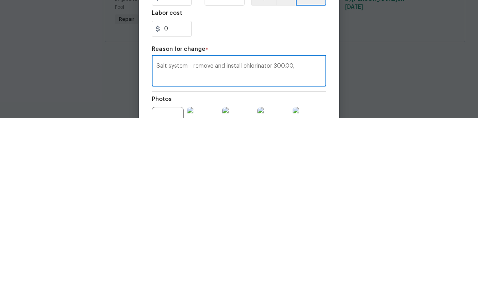
scroll to position [0, 0]
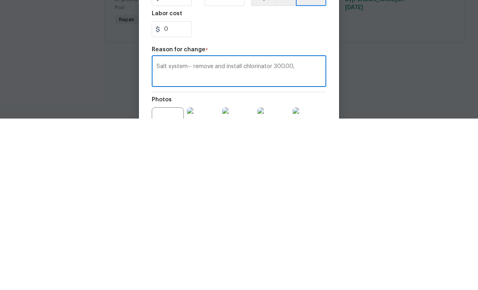
paste textarea "Filter system 750.00"
paste textarea "Pool light and transformer 1300.00"
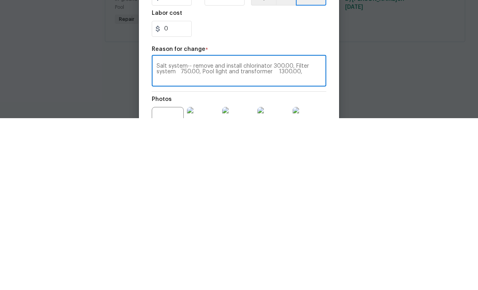
paste textarea "Clean up pool and spa --- 350.00"
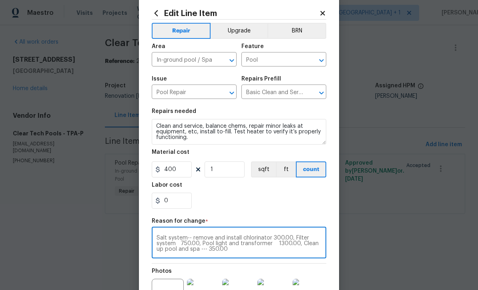
type textarea "Salt system-- remove and install chlorinator 300.00, Filter system 750.00, Pool…"
click at [180, 172] on input "400" at bounding box center [172, 169] width 40 height 16
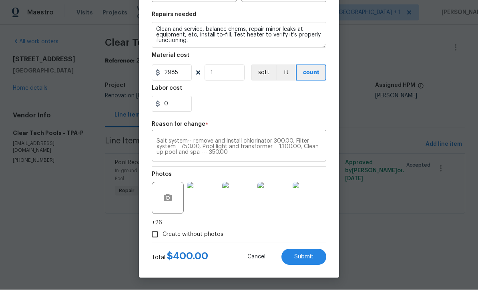
scroll to position [114, 0]
type input "2985"
click at [294, 232] on div "Create without photos" at bounding box center [239, 234] width 174 height 15
click at [306, 254] on span "Submit" at bounding box center [303, 257] width 19 height 6
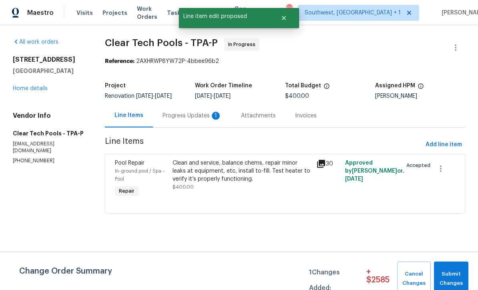
scroll to position [0, 0]
click at [447, 277] on span "Submit Changes" at bounding box center [451, 278] width 26 height 18
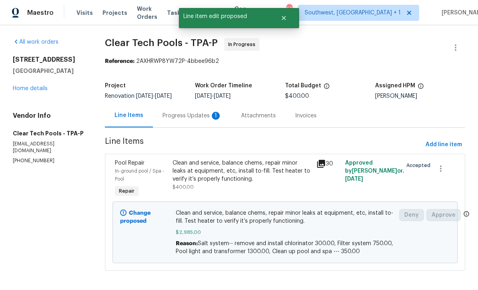
click at [191, 117] on div "Progress Updates 1" at bounding box center [191, 116] width 59 height 8
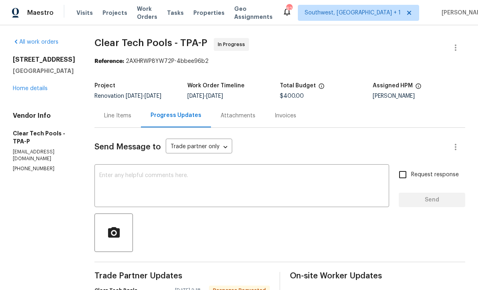
click at [32, 89] on link "Home details" at bounding box center [30, 89] width 35 height 6
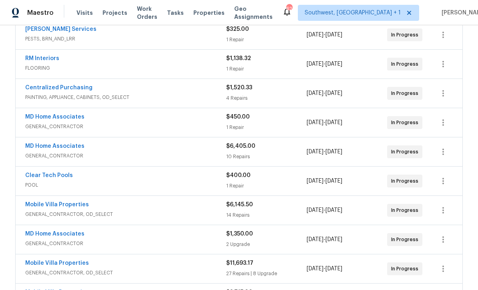
scroll to position [163, 0]
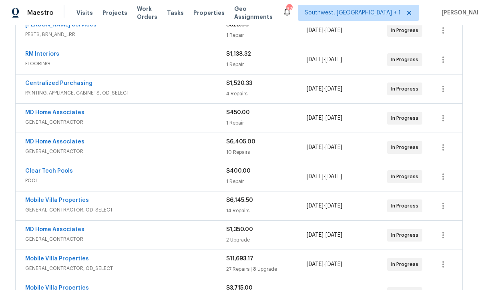
click at [73, 143] on link "MD Home Associates" at bounding box center [54, 142] width 59 height 6
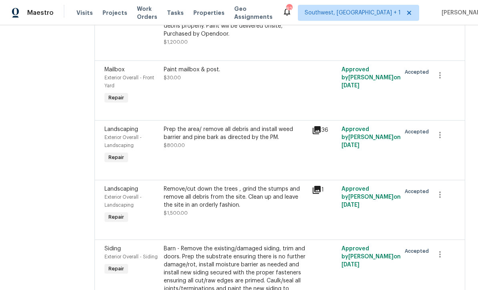
scroll to position [394, 0]
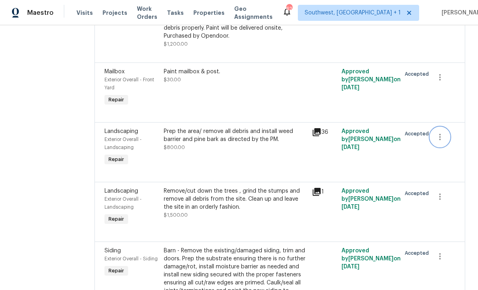
click at [438, 140] on icon "button" at bounding box center [440, 137] width 10 height 10
click at [446, 140] on li "Cancel" at bounding box center [446, 139] width 31 height 13
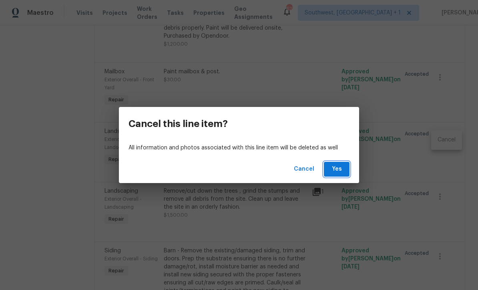
click at [338, 170] on span "Yes" at bounding box center [336, 169] width 13 height 10
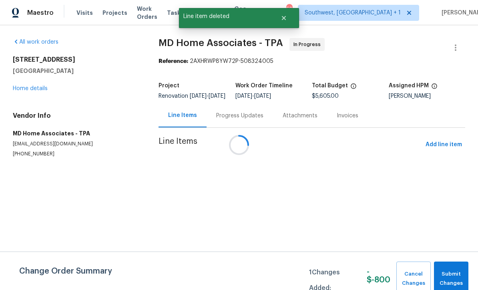
scroll to position [0, 0]
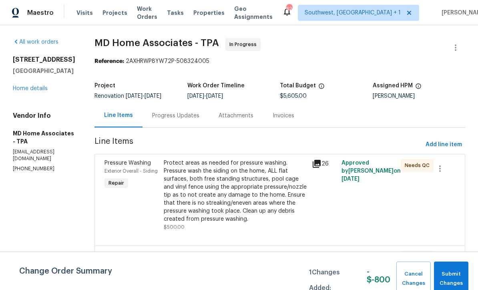
click at [38, 87] on link "Home details" at bounding box center [30, 89] width 35 height 6
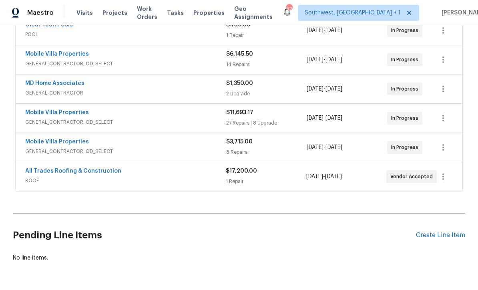
scroll to position [308, 0]
click at [442, 237] on div "Create Line Item" at bounding box center [440, 236] width 49 height 8
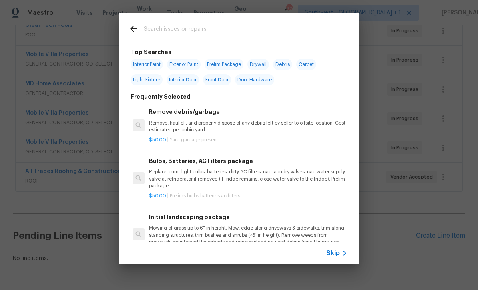
click at [337, 256] on span "Skip" at bounding box center [333, 253] width 14 height 8
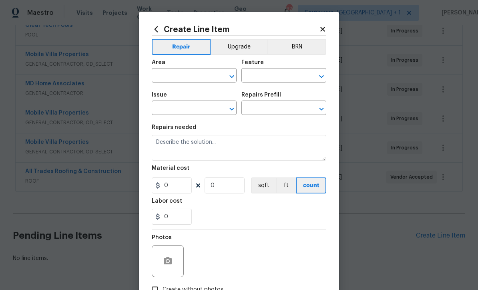
click at [164, 78] on input "text" at bounding box center [183, 76] width 62 height 12
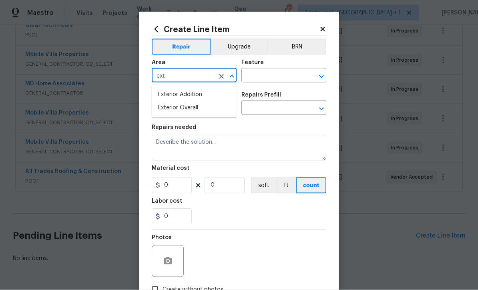
click at [189, 109] on li "Exterior Overall" at bounding box center [194, 107] width 85 height 13
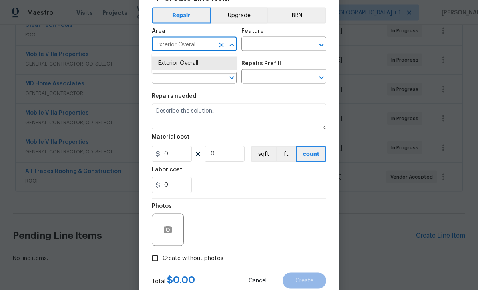
scroll to position [29, 0]
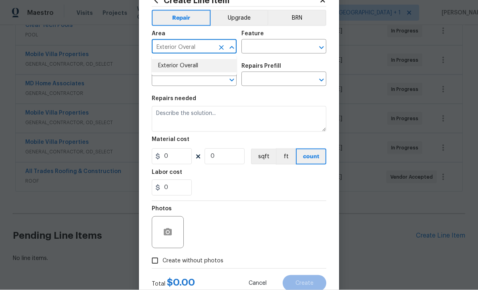
click at [197, 63] on li "Exterior Overall" at bounding box center [194, 65] width 85 height 13
type input "Exterior Overall"
click at [274, 43] on input "text" at bounding box center [272, 47] width 62 height 12
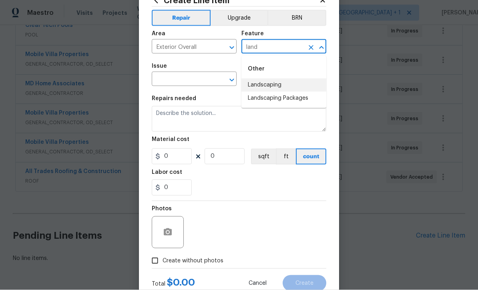
click at [275, 82] on li "Landscaping" at bounding box center [283, 84] width 85 height 13
type input "Landscaping"
click at [203, 76] on input "text" at bounding box center [183, 80] width 62 height 12
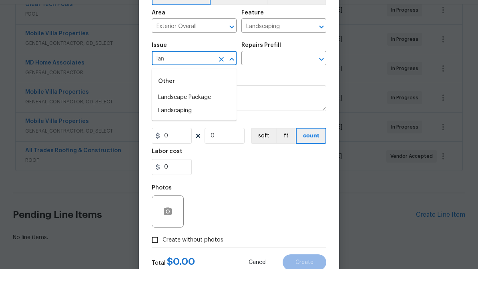
click at [189, 125] on li "Landscaping" at bounding box center [194, 131] width 85 height 13
type input "Landscaping"
click at [274, 74] on input "text" at bounding box center [272, 80] width 62 height 12
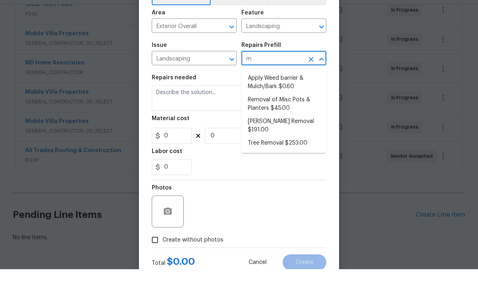
click at [286, 92] on li "Apply Weed barrier & Mulch/Bark $0.60" at bounding box center [283, 103] width 85 height 22
type input "Apply Weed barrier & Mulch/Bark $0.60"
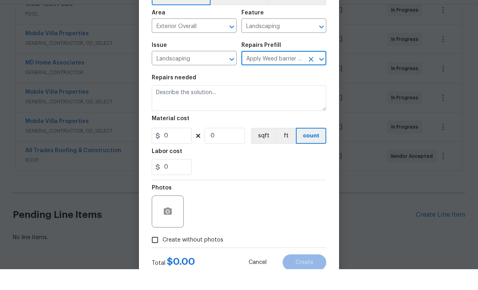
type textarea "Prep the area/ remove all debris and install weed barrier and mulch as directed…"
type input "1"
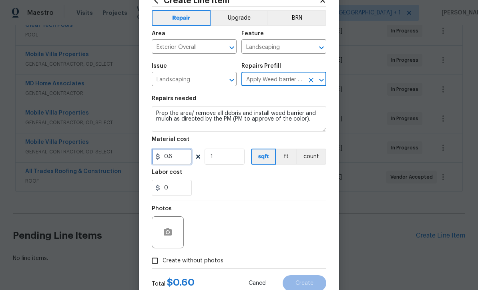
click at [183, 158] on input "0.6" at bounding box center [172, 156] width 40 height 16
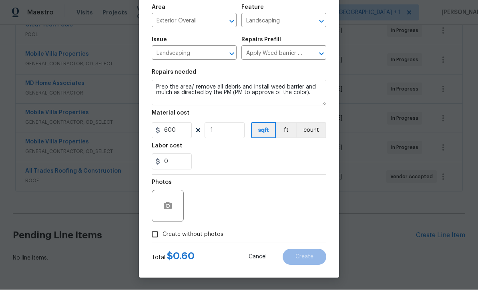
scroll to position [56, 0]
type input "600"
click at [168, 209] on icon "button" at bounding box center [168, 205] width 8 height 7
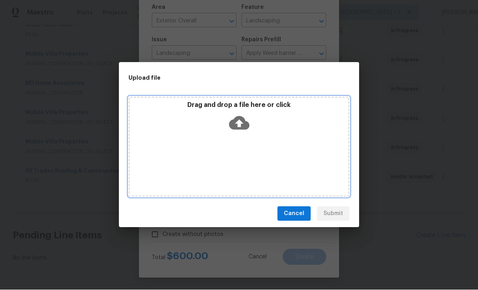
click at [243, 118] on icon at bounding box center [239, 123] width 20 height 14
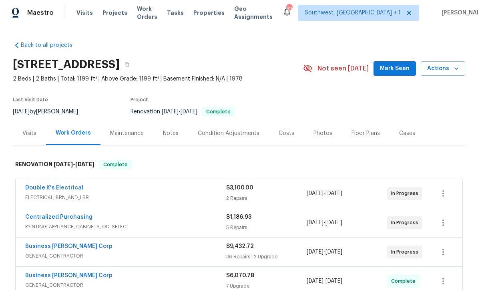
click at [439, 69] on span "Actions" at bounding box center [443, 69] width 32 height 10
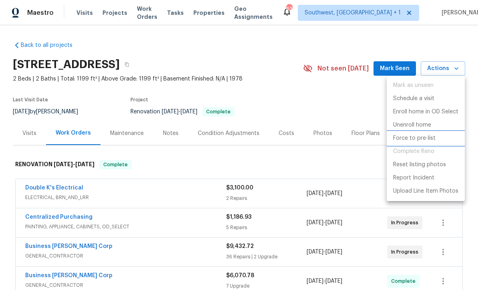
click at [420, 134] on p "Force to pre-list" at bounding box center [414, 138] width 42 height 8
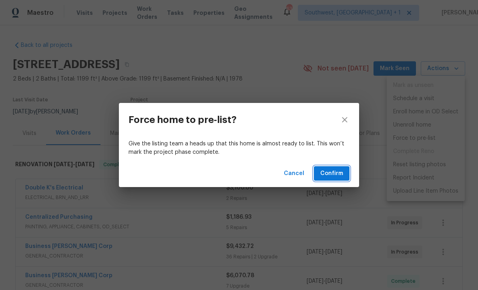
click at [337, 168] on span "Confirm" at bounding box center [331, 173] width 23 height 10
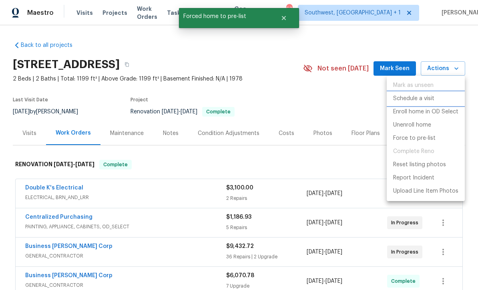
click at [418, 94] on li "Schedule a visit" at bounding box center [425, 98] width 78 height 13
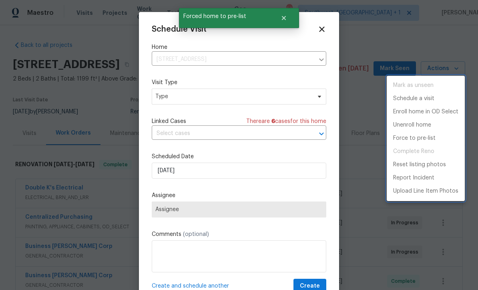
click at [200, 102] on div at bounding box center [239, 145] width 478 height 290
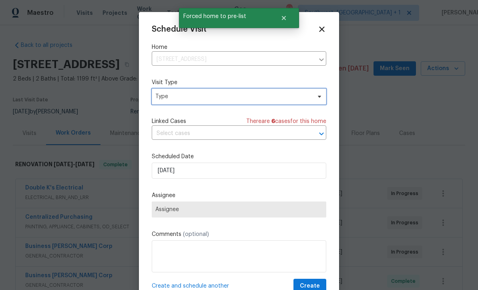
click at [209, 94] on span "Type" at bounding box center [233, 96] width 156 height 8
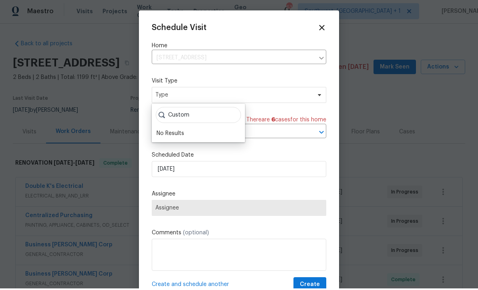
scroll to position [2, 0]
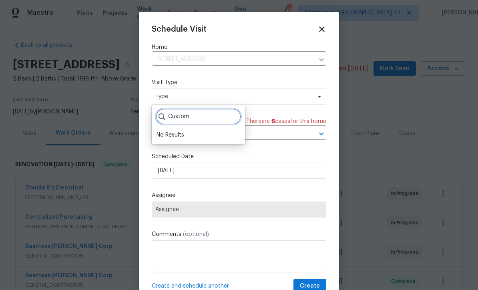
click at [194, 112] on input "Custom" at bounding box center [198, 116] width 85 height 16
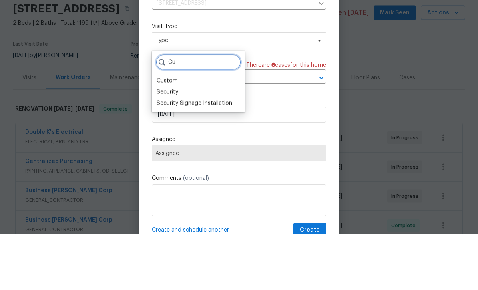
type input "C"
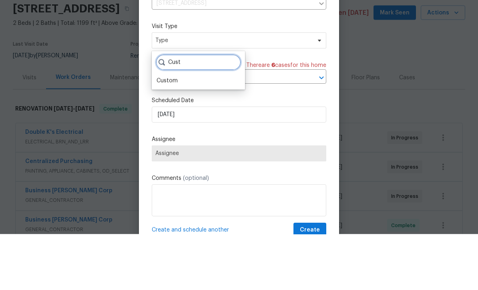
type input "Cust"
click at [171, 132] on div "Custom" at bounding box center [166, 136] width 21 height 8
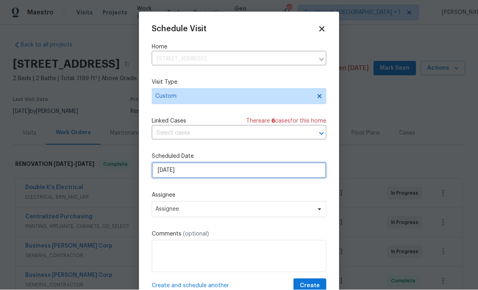
click at [234, 171] on input "[DATE]" at bounding box center [239, 170] width 174 height 16
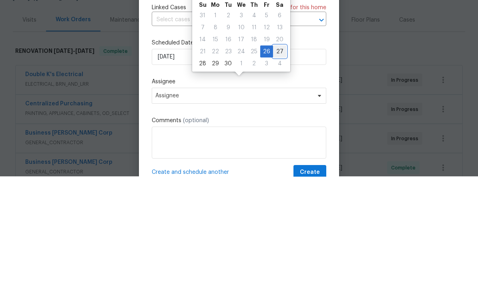
click at [278, 159] on div "27" at bounding box center [279, 164] width 13 height 11
type input "9/27/2025"
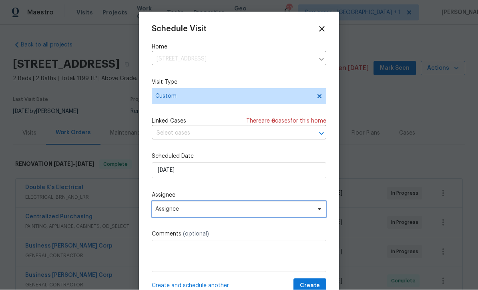
click at [203, 212] on span "Assignee" at bounding box center [233, 209] width 157 height 6
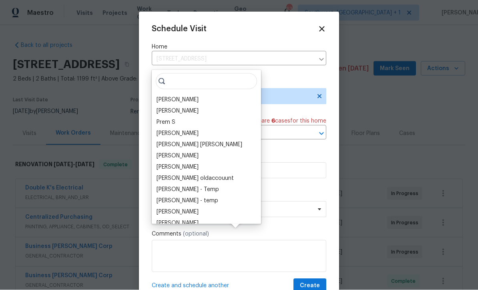
click at [193, 96] on div "[PERSON_NAME]" at bounding box center [177, 100] width 42 height 8
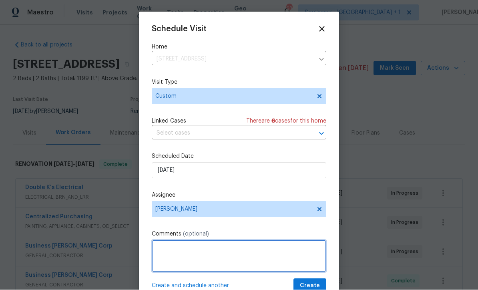
click at [216, 250] on textarea at bounding box center [239, 256] width 174 height 32
click at [172, 247] on textarea "Take listing pics and SR" at bounding box center [239, 256] width 174 height 32
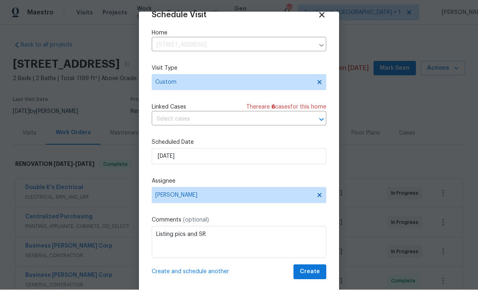
scroll to position [16, 0]
type textarea "Listing pics and SR"
click at [315, 270] on span "Create" at bounding box center [310, 272] width 20 height 10
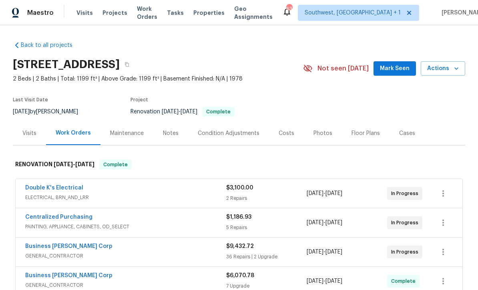
click at [281, 132] on div "Costs" at bounding box center [286, 133] width 16 height 8
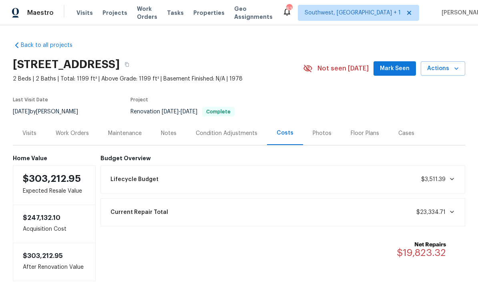
click at [111, 9] on span "Projects" at bounding box center [114, 13] width 25 height 8
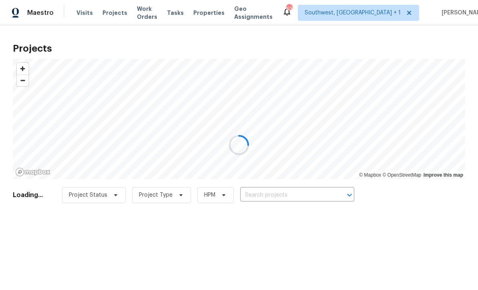
click at [276, 194] on div at bounding box center [239, 145] width 478 height 290
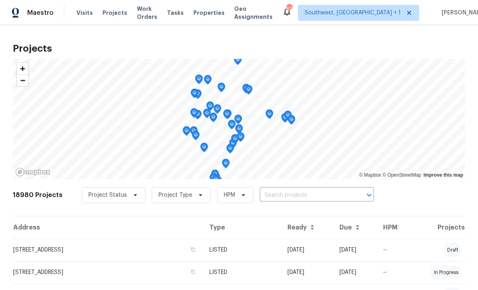
click at [283, 189] on input "text" at bounding box center [306, 195] width 92 height 12
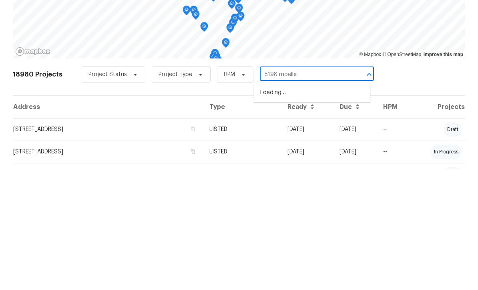
type input "5198 [PERSON_NAME]"
click at [307, 206] on li "[STREET_ADDRESS][PERSON_NAME]" at bounding box center [312, 212] width 116 height 13
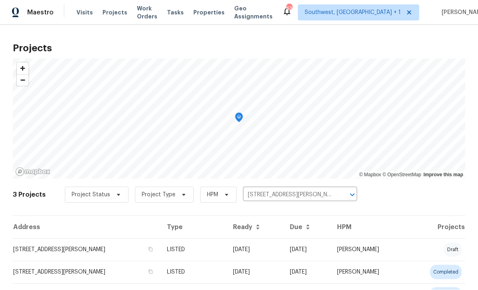
scroll to position [0, 0]
click at [283, 251] on td "[DATE]" at bounding box center [254, 249] width 57 height 22
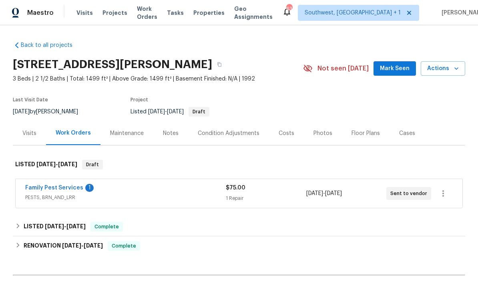
click at [274, 191] on div "$75.00" at bounding box center [266, 188] width 80 height 8
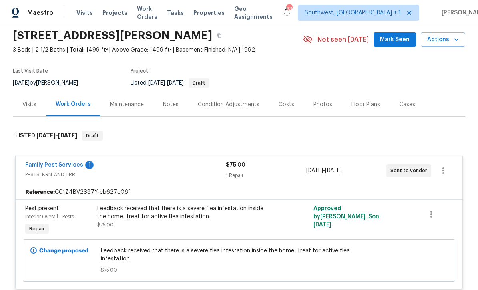
scroll to position [29, 0]
click at [58, 166] on link "Family Pest Services" at bounding box center [54, 165] width 58 height 6
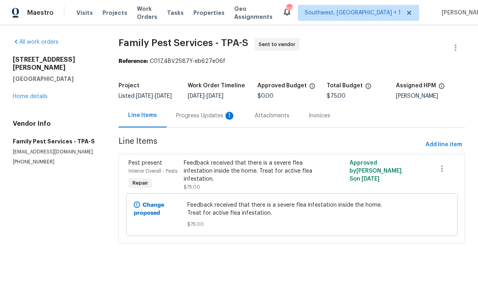
click at [200, 120] on div "Progress Updates 1" at bounding box center [205, 116] width 59 height 8
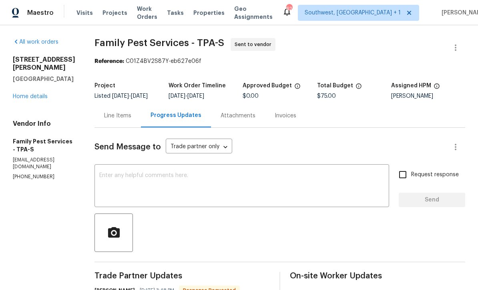
click at [33, 94] on link "Home details" at bounding box center [30, 97] width 35 height 6
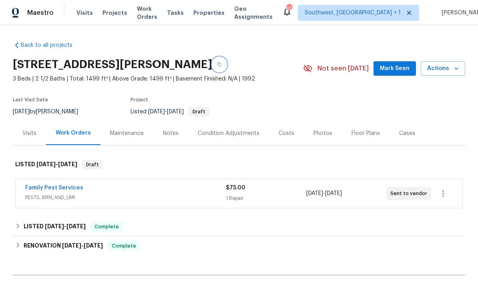
click at [226, 62] on button "button" at bounding box center [219, 64] width 14 height 14
